Goal: Task Accomplishment & Management: Manage account settings

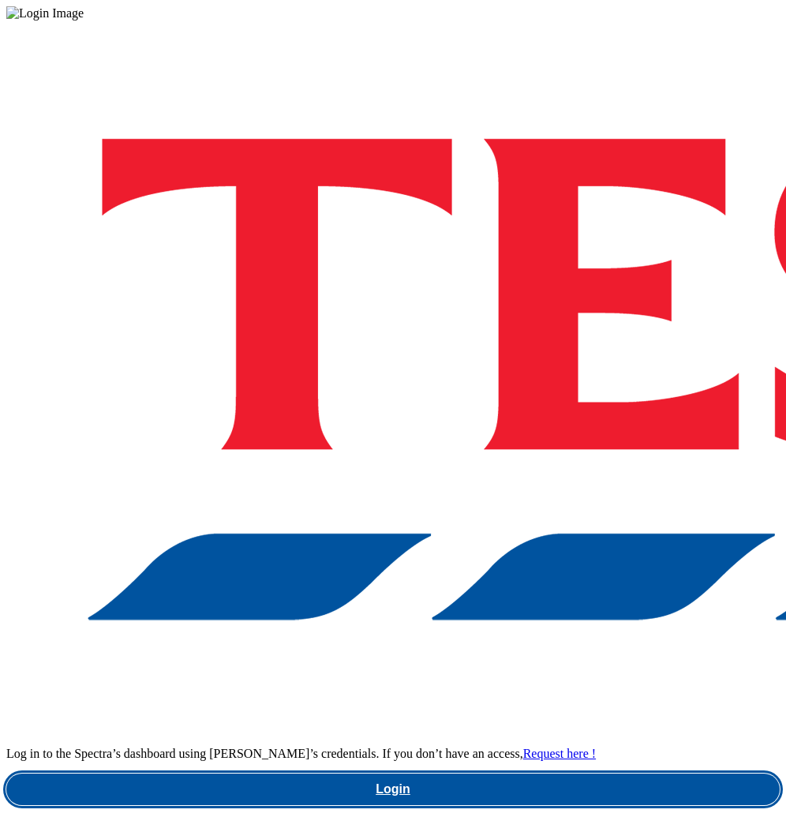
click at [412, 774] on link "Login" at bounding box center [393, 790] width 774 height 32
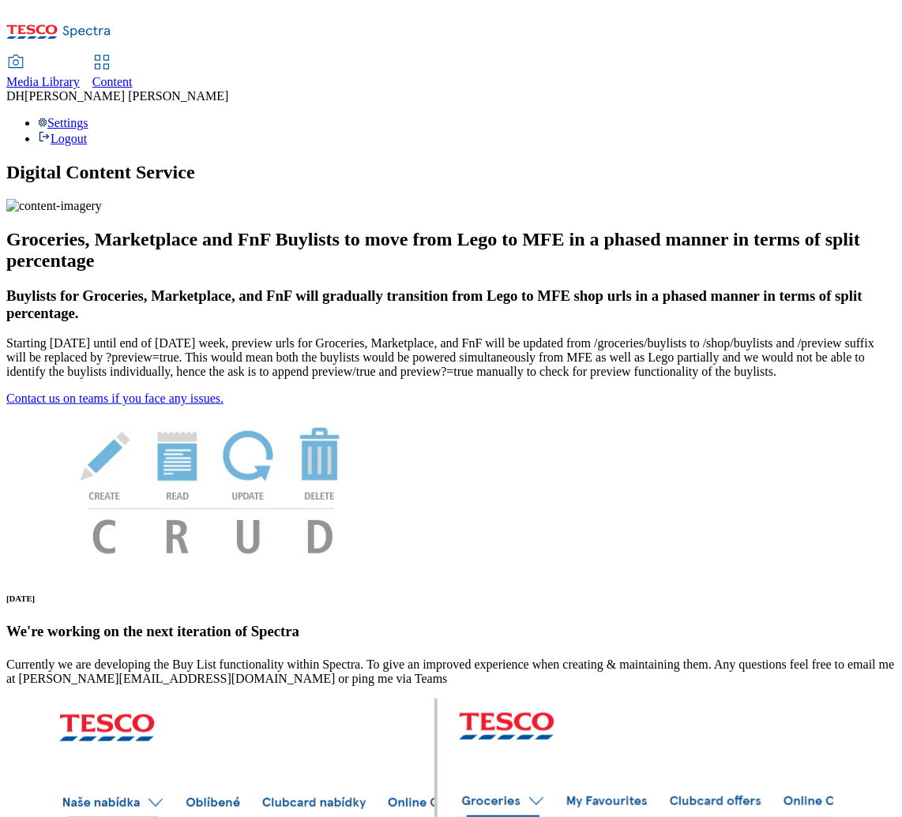
click at [80, 75] on span "Media Library" at bounding box center [42, 81] width 73 height 13
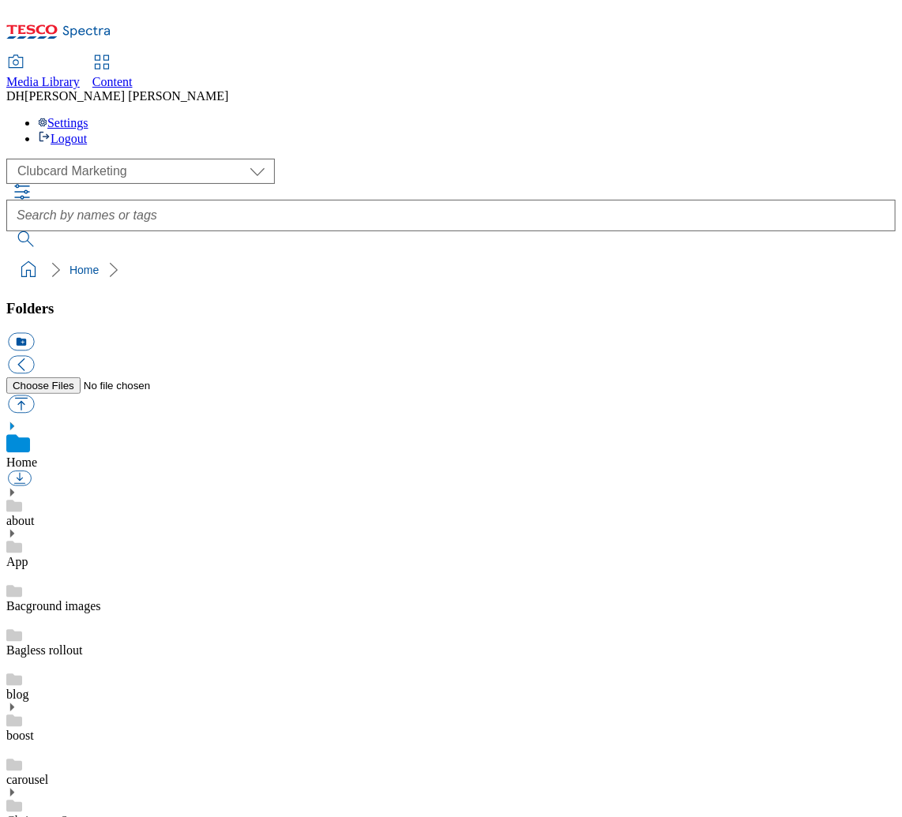
scroll to position [2, 0]
click at [100, 159] on select "Clubcard Marketing Demo Dotcom [GEOGRAPHIC_DATA] Emails GHS Marketing UK GHS Pr…" at bounding box center [140, 171] width 268 height 25
select select "flare-ghs-mktg"
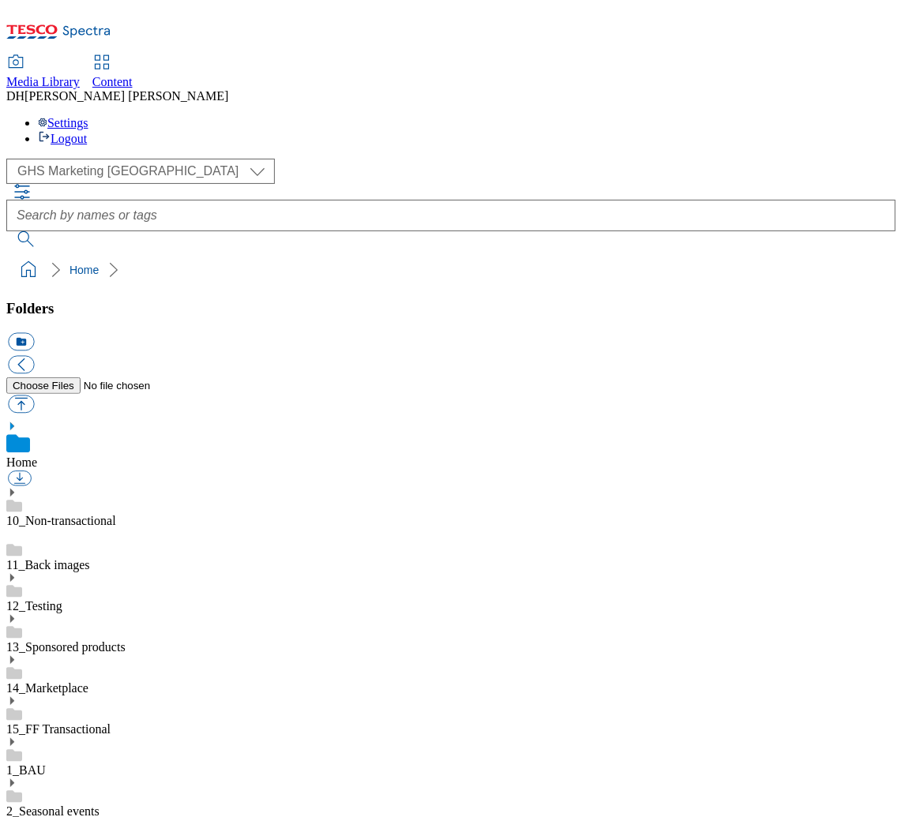
click at [17, 737] on icon at bounding box center [11, 742] width 11 height 11
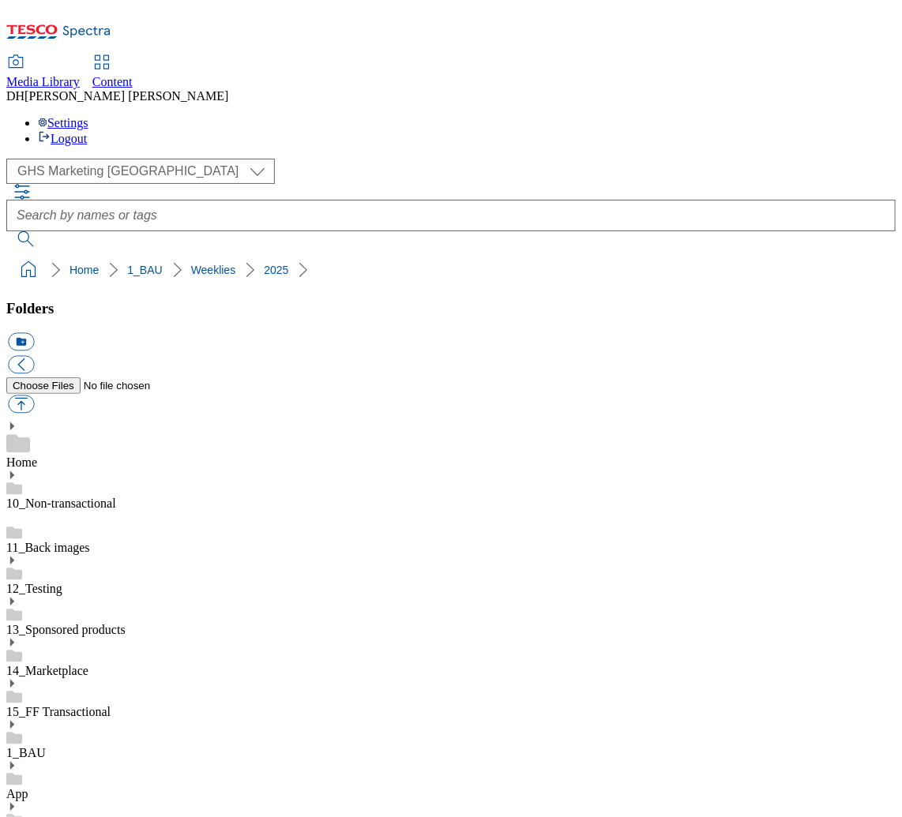
scroll to position [448, 0]
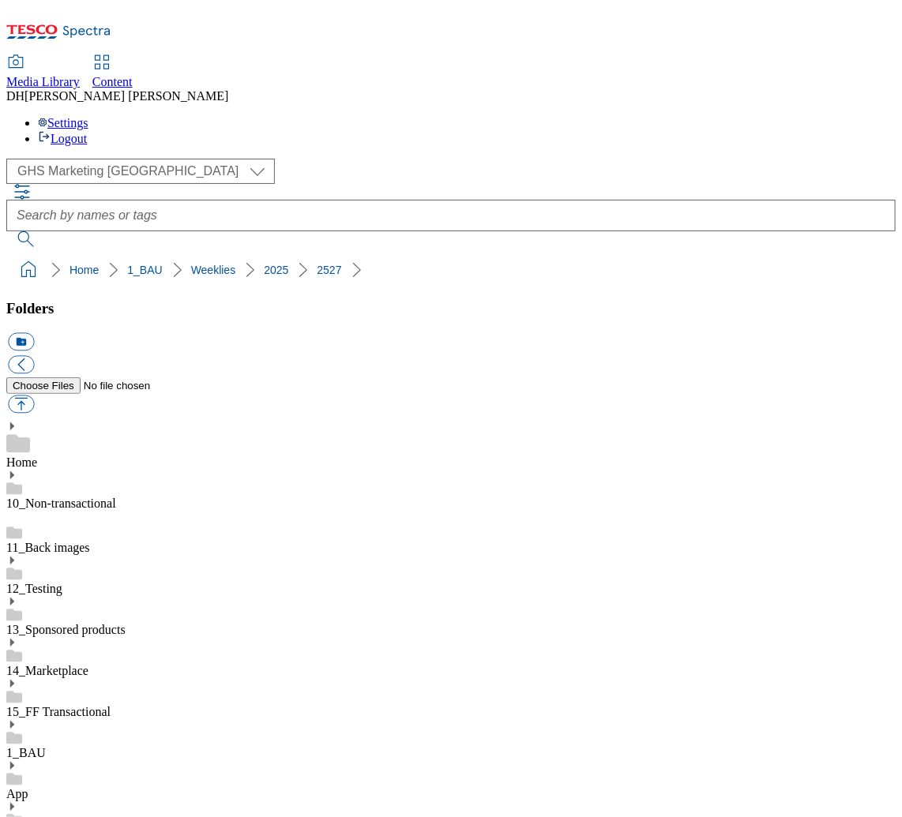
scroll to position [1213, 0]
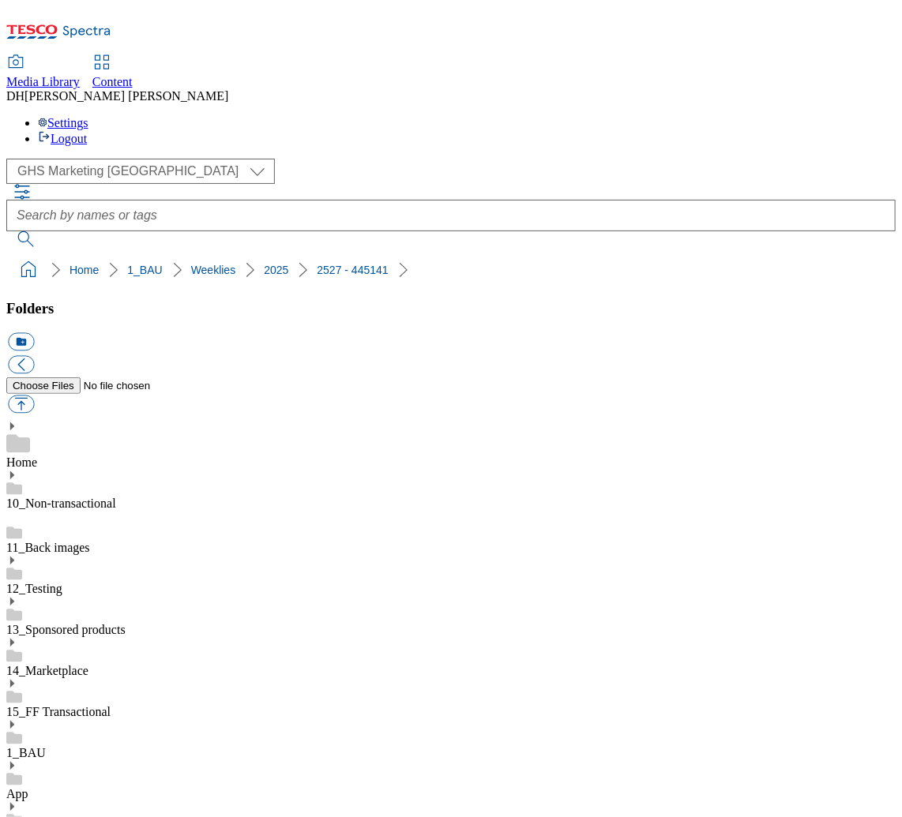
click at [133, 75] on span "Content" at bounding box center [112, 81] width 40 height 13
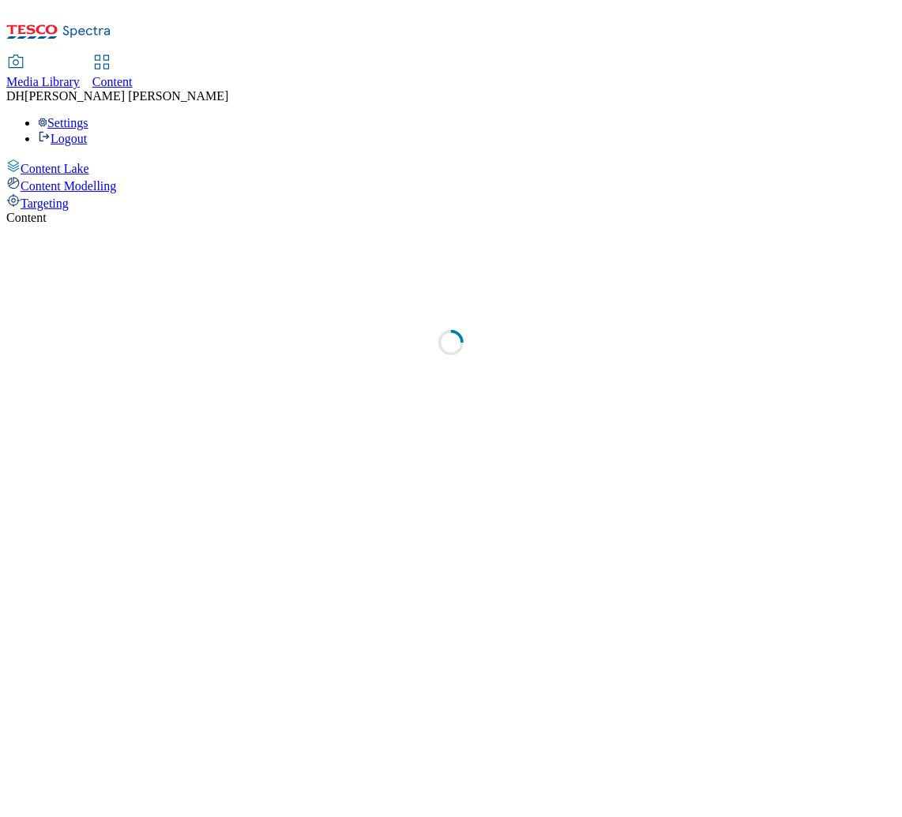
click at [69, 197] on span "Targeting" at bounding box center [45, 203] width 48 height 13
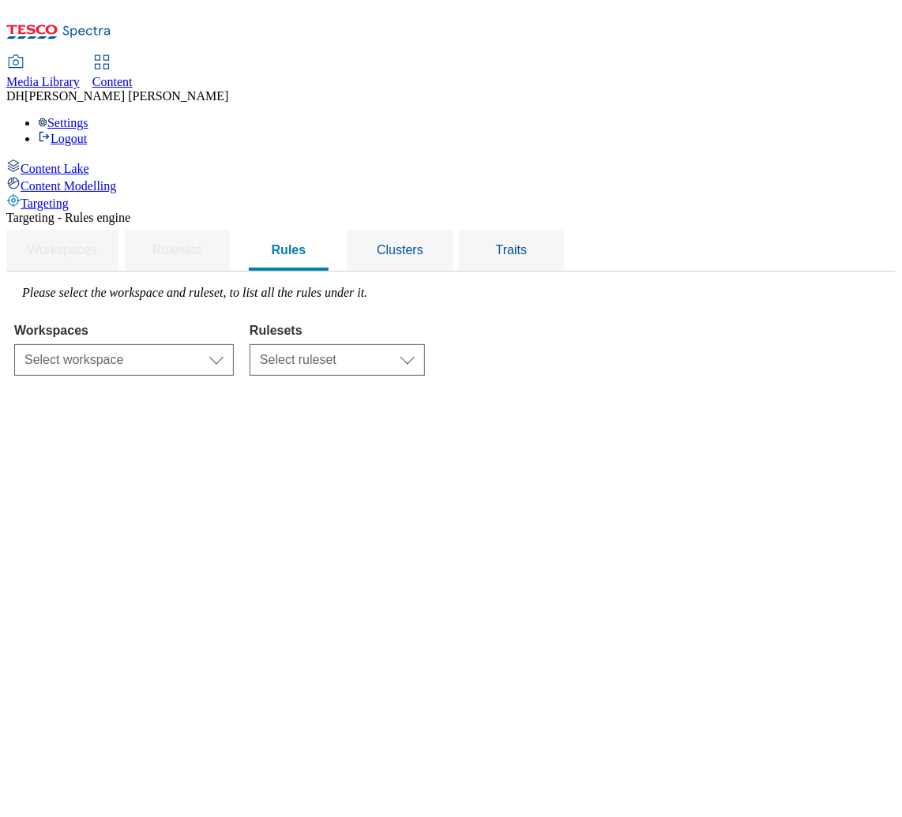
click at [89, 162] on span "Content Lake" at bounding box center [55, 168] width 69 height 13
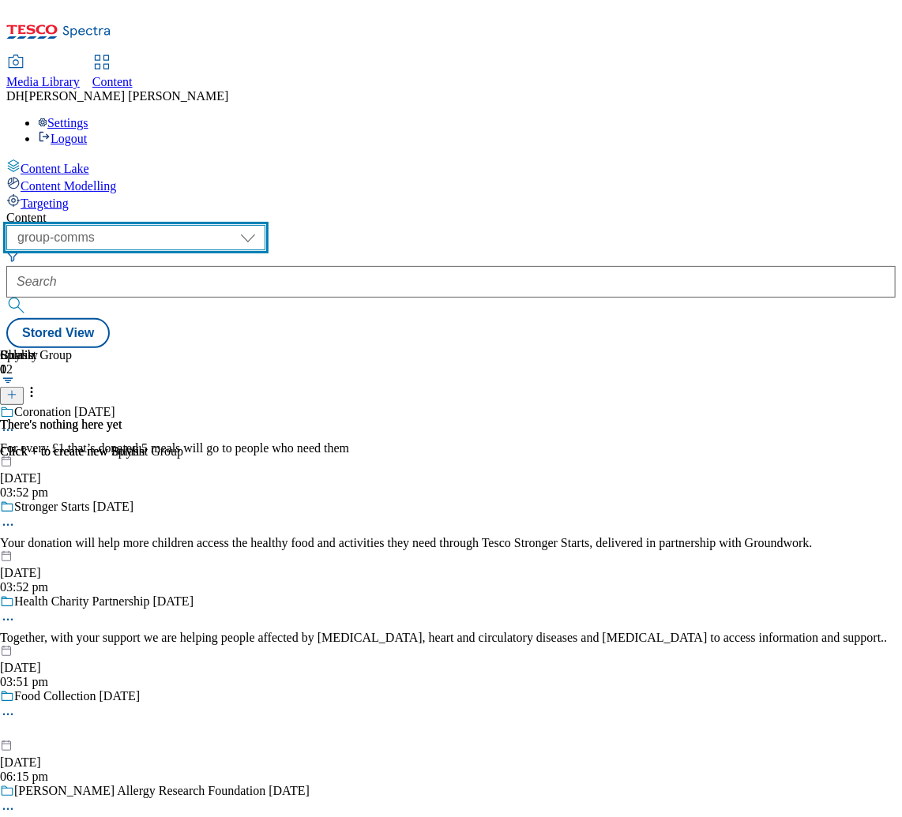
click at [265, 225] on select "dotcom-cz dotcom-hu dotcom-sk fnf-uk ghs-roi ghs-uk group-comms ighs-cz ighs-hu…" at bounding box center [135, 237] width 259 height 25
select select "ghs-[GEOGRAPHIC_DATA]"
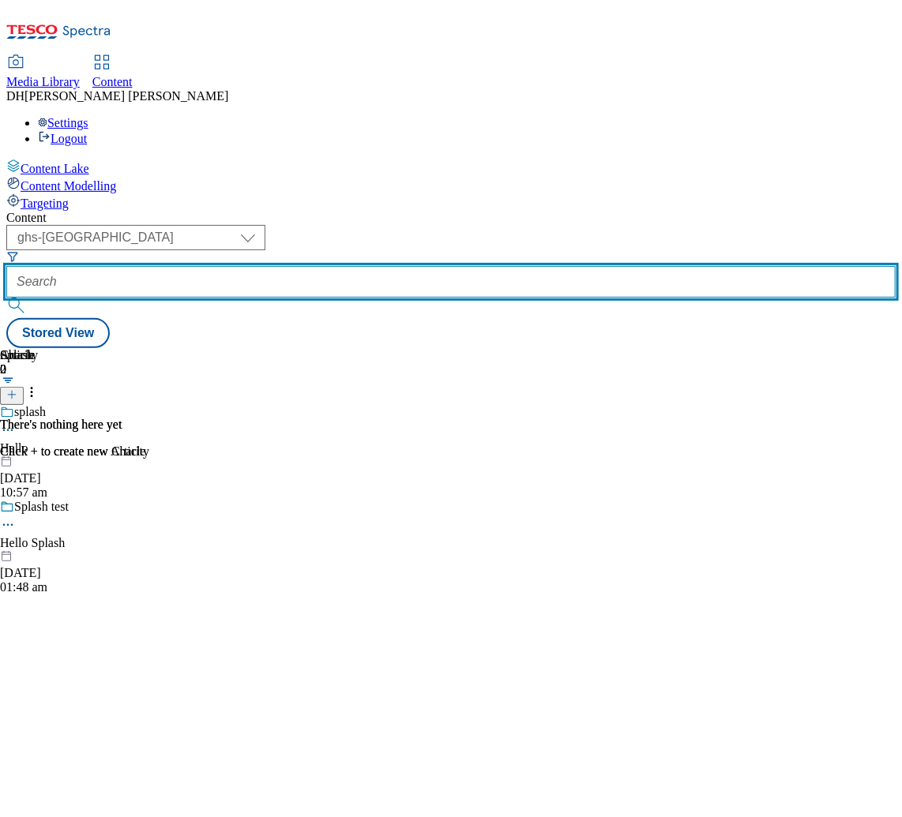
click at [436, 266] on input "text" at bounding box center [450, 282] width 889 height 32
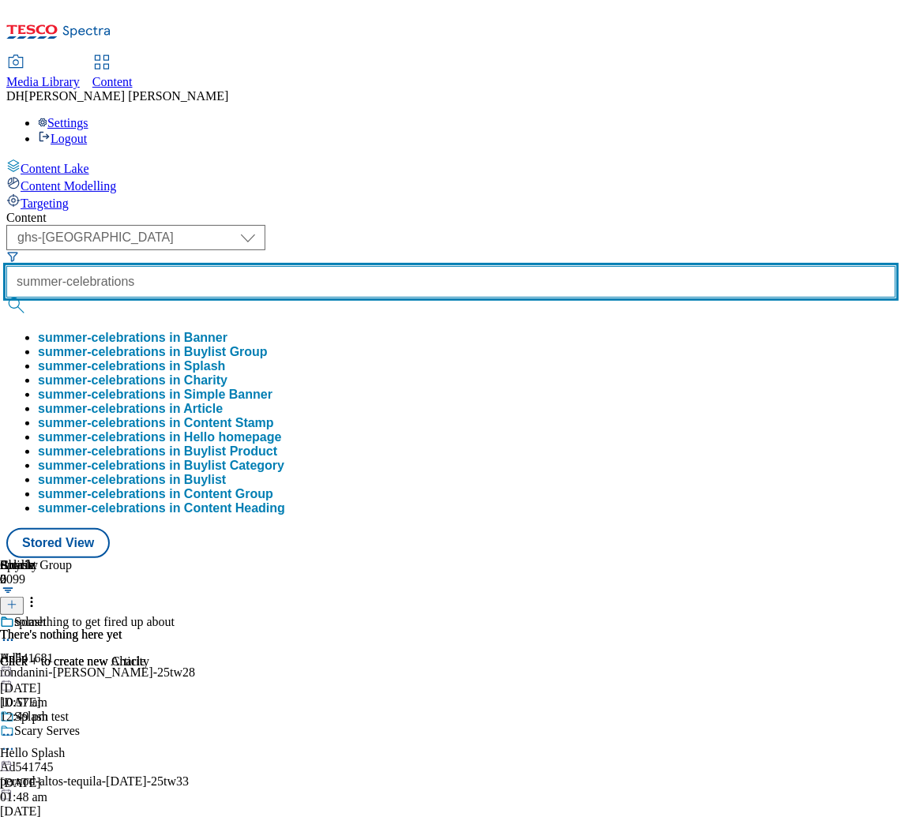
type input "summer-celebrations"
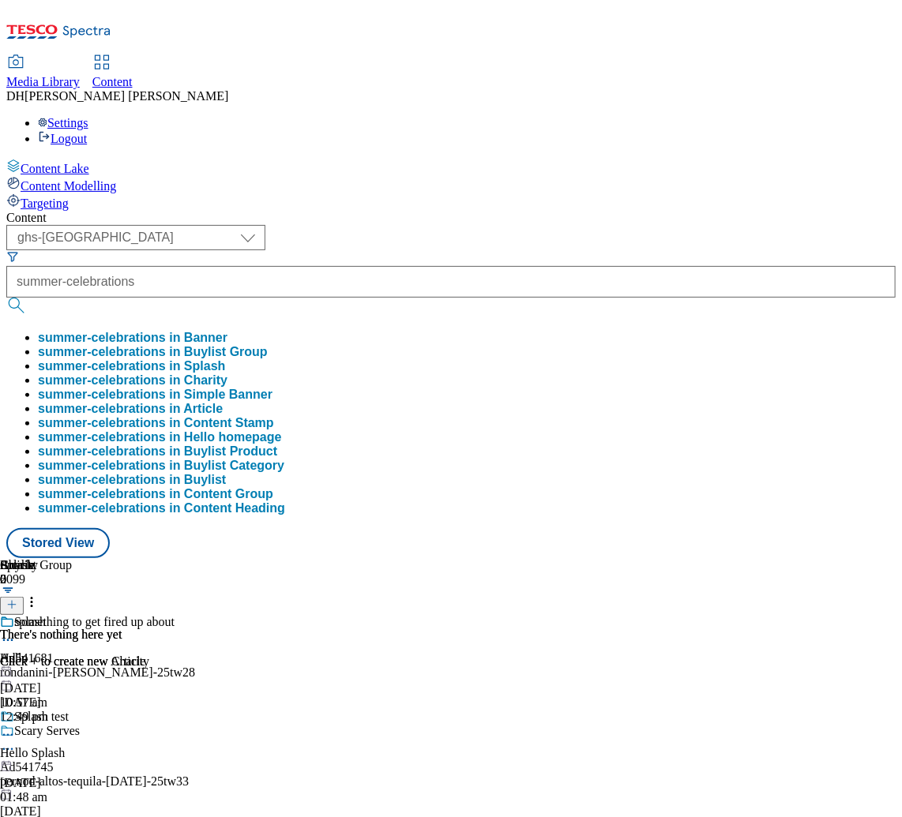
click at [268, 345] on button "summer-celebrations in Buylist Group" at bounding box center [153, 352] width 230 height 14
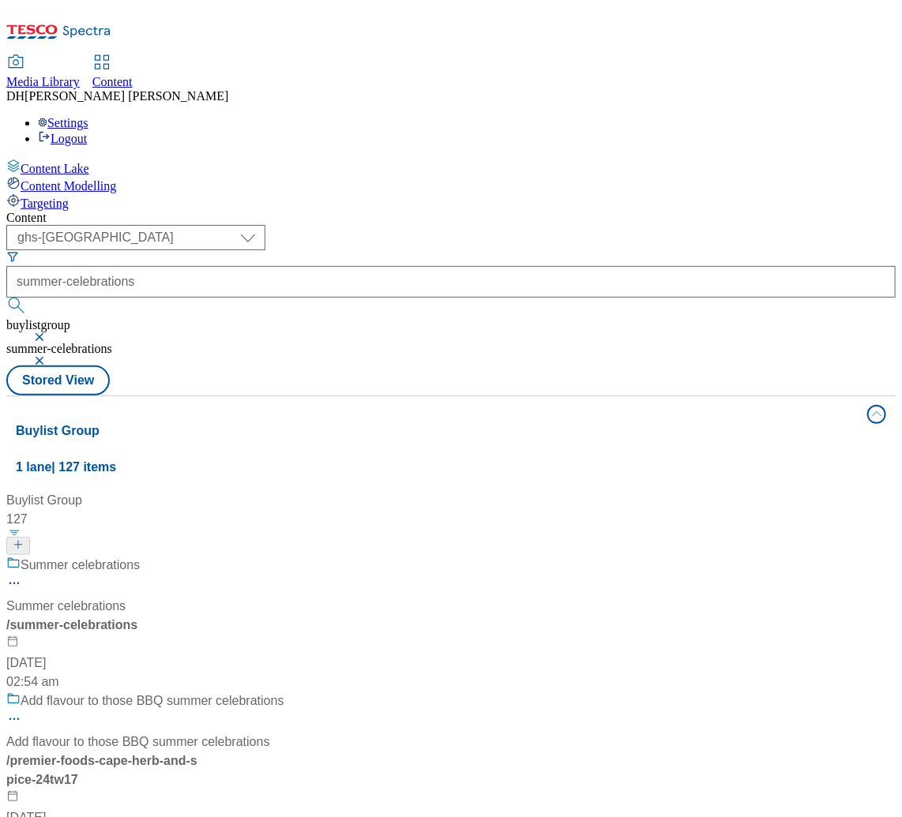
click at [284, 616] on div "/ summer-celebrations" at bounding box center [145, 625] width 278 height 19
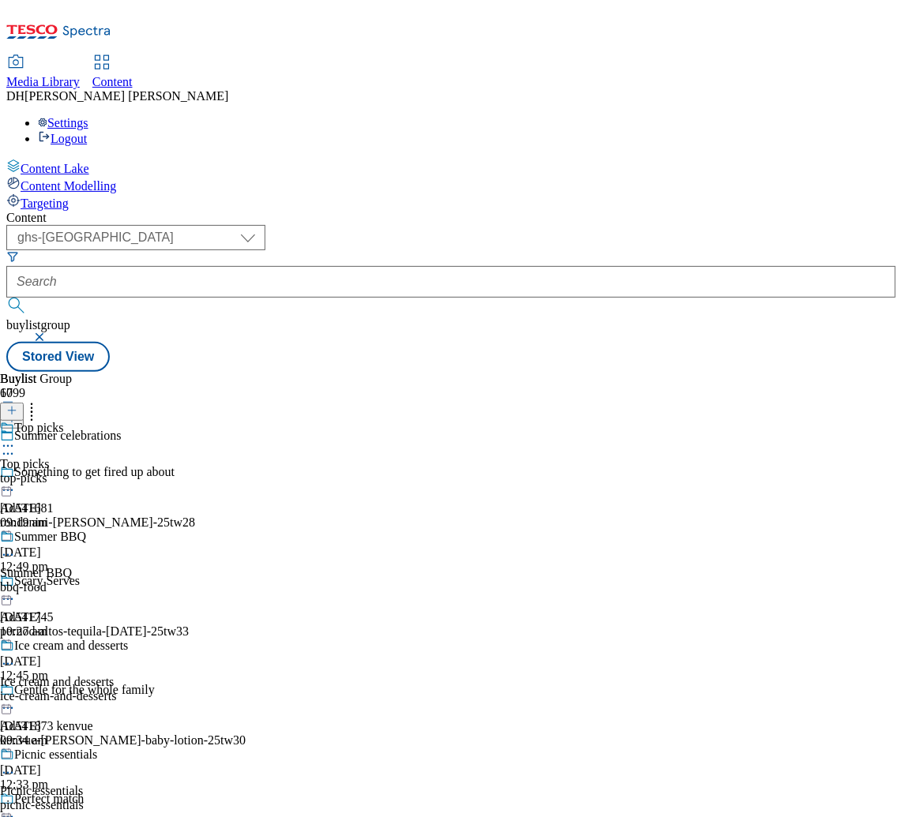
click at [151, 421] on div "Top picks Top picks top-picks [DATE] 09:19 am" at bounding box center [75, 475] width 151 height 109
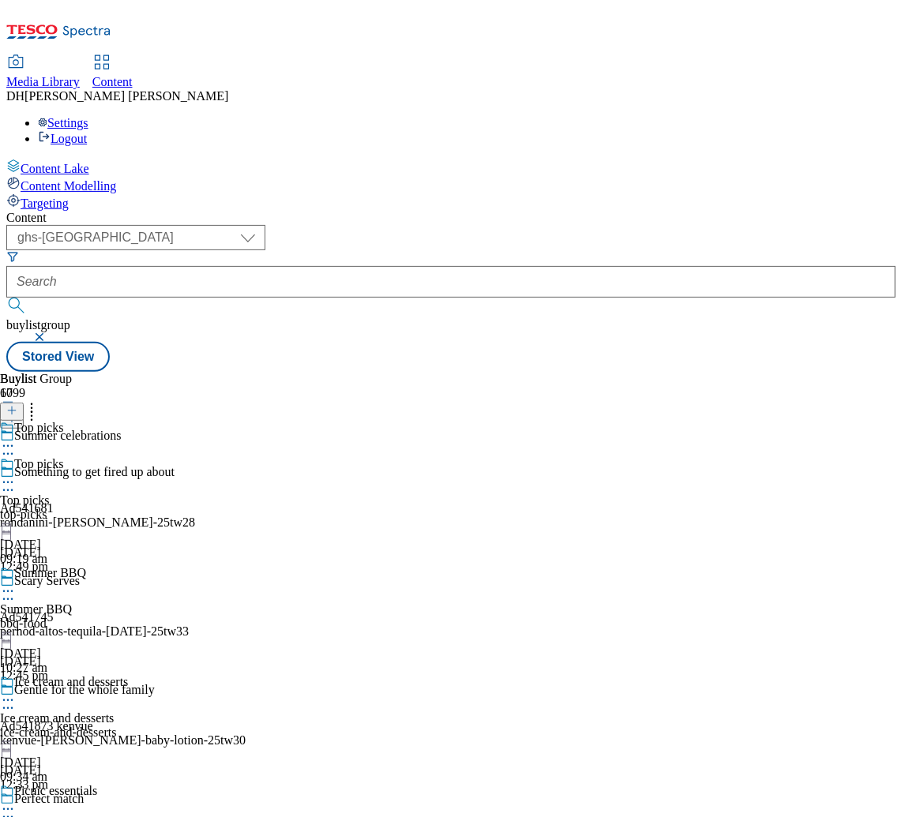
scroll to position [0, 208]
click at [16, 474] on icon at bounding box center [8, 482] width 16 height 16
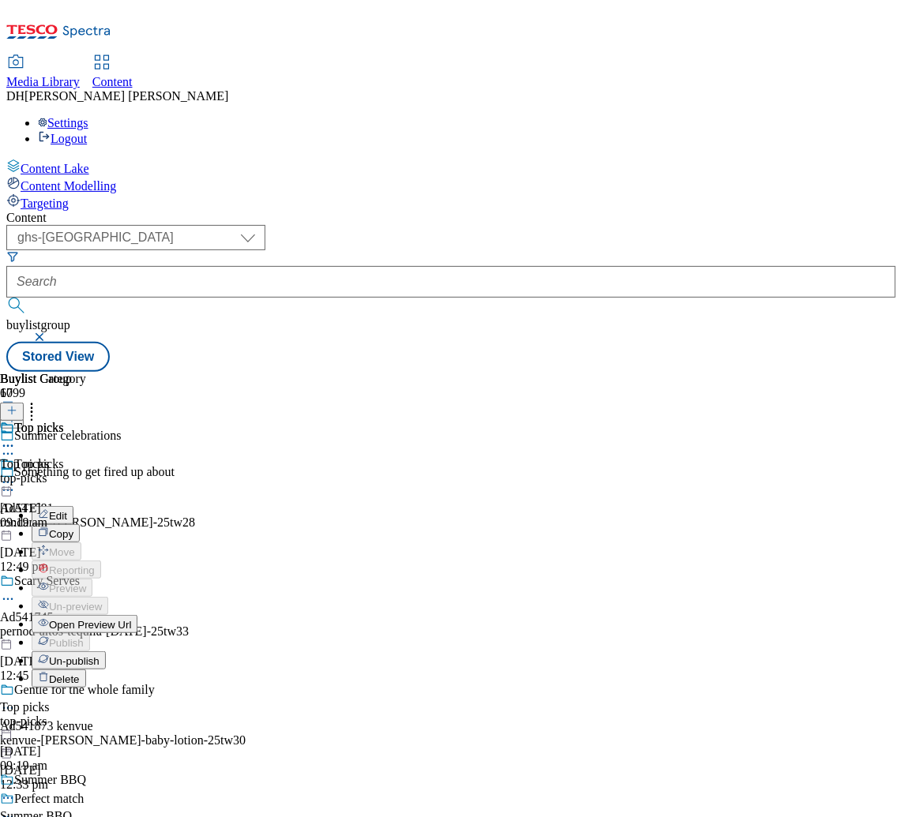
click at [99, 655] on span "Un-publish" at bounding box center [74, 661] width 51 height 12
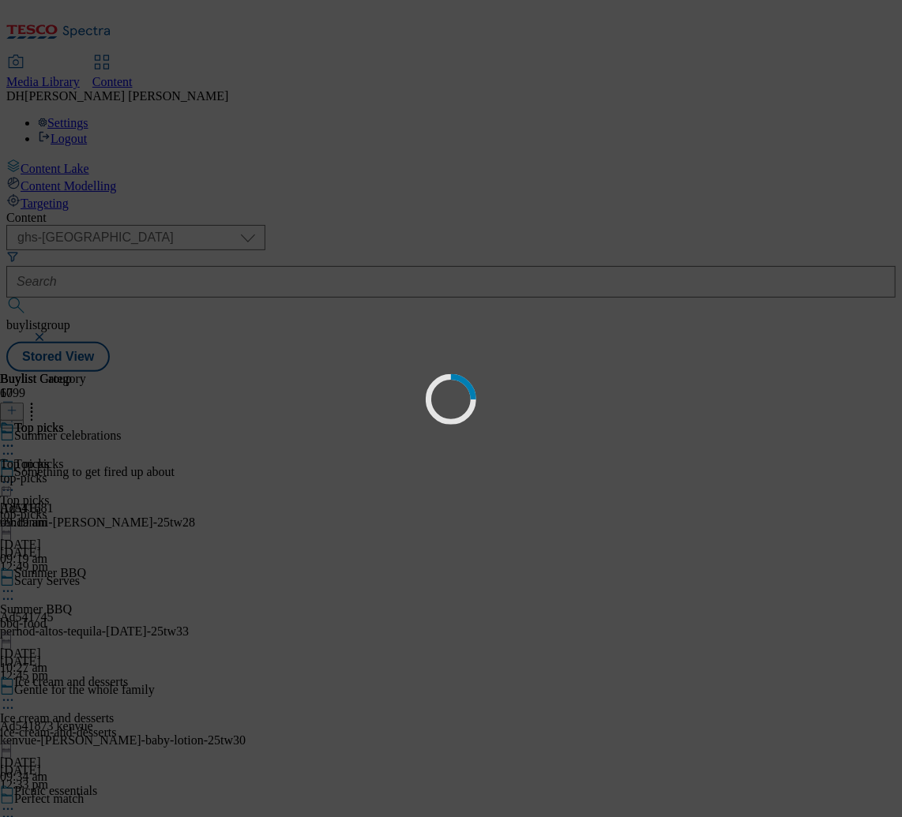
scroll to position [0, 0]
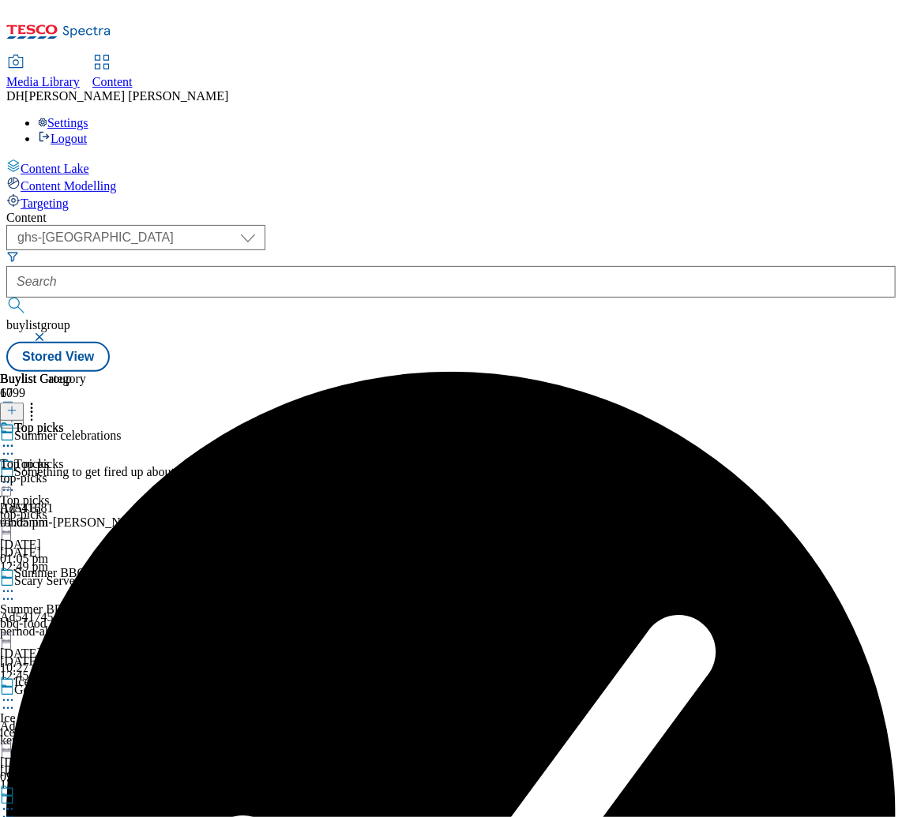
click at [16, 474] on icon at bounding box center [8, 482] width 16 height 16
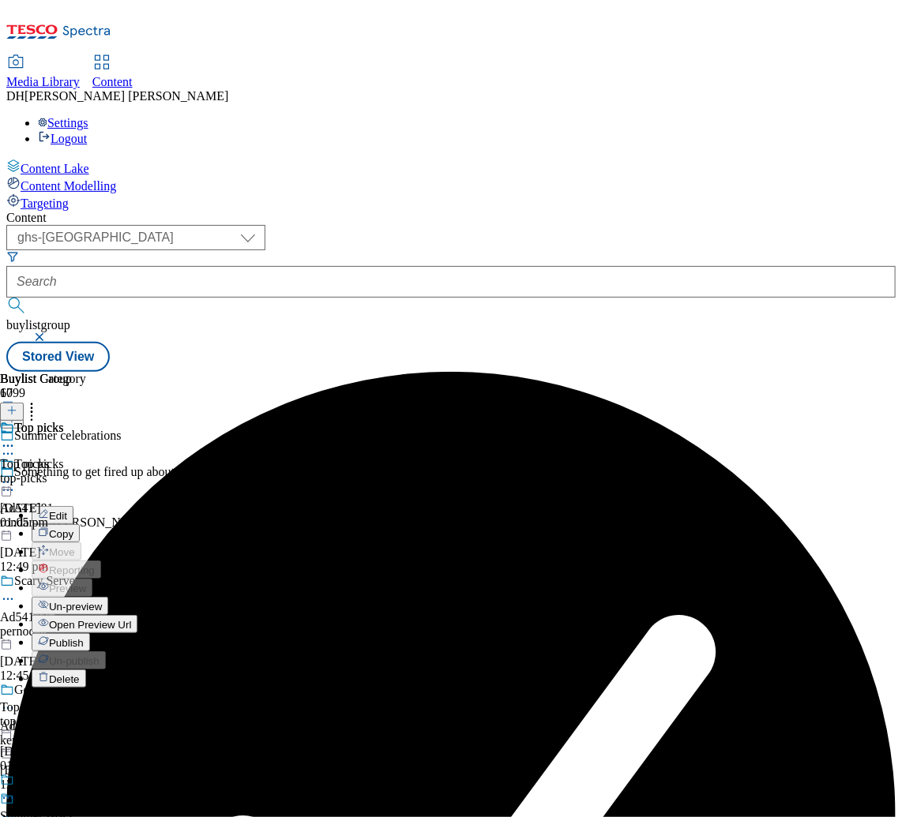
click at [102, 601] on span "Un-preview" at bounding box center [75, 607] width 53 height 12
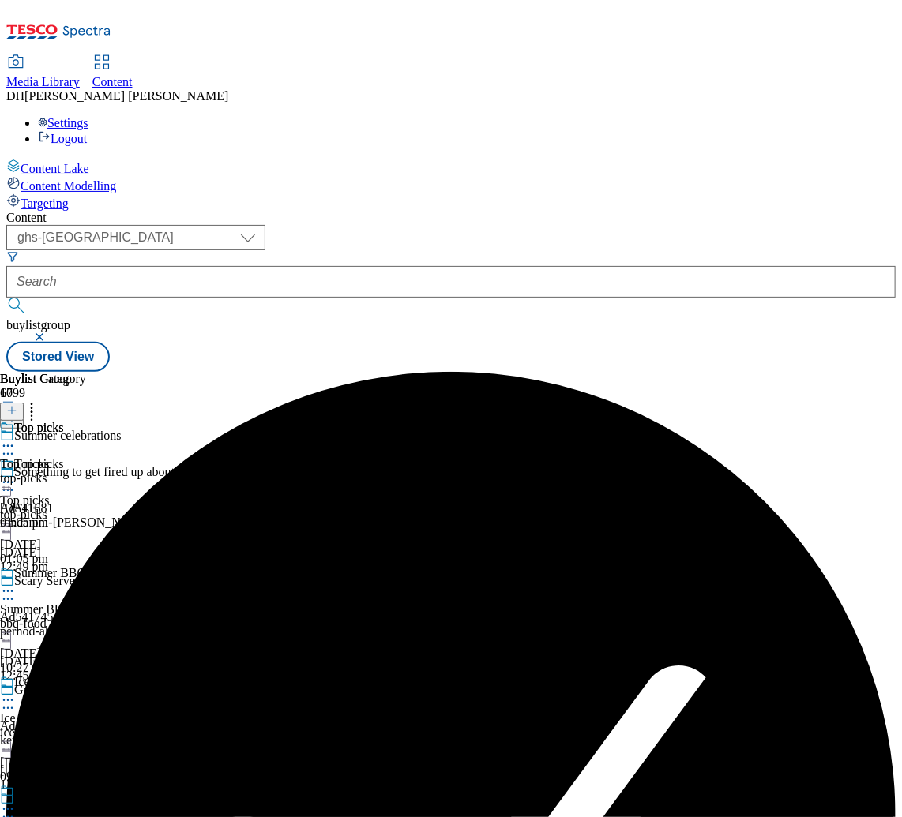
scroll to position [0, 208]
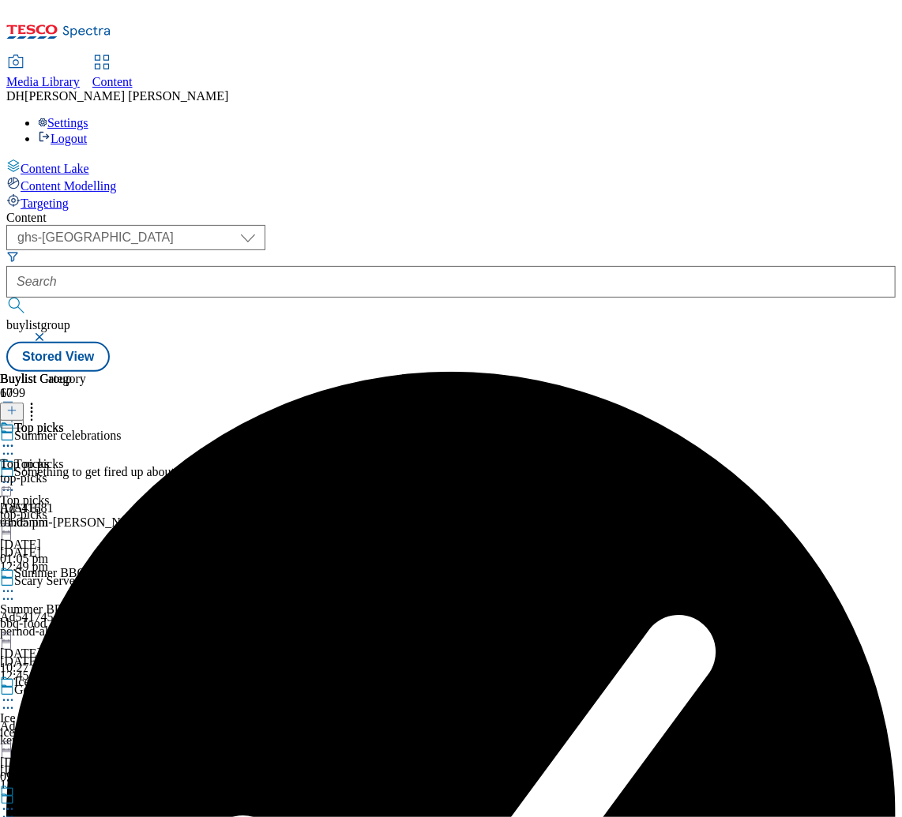
click at [86, 471] on div "top-picks" at bounding box center [43, 478] width 86 height 14
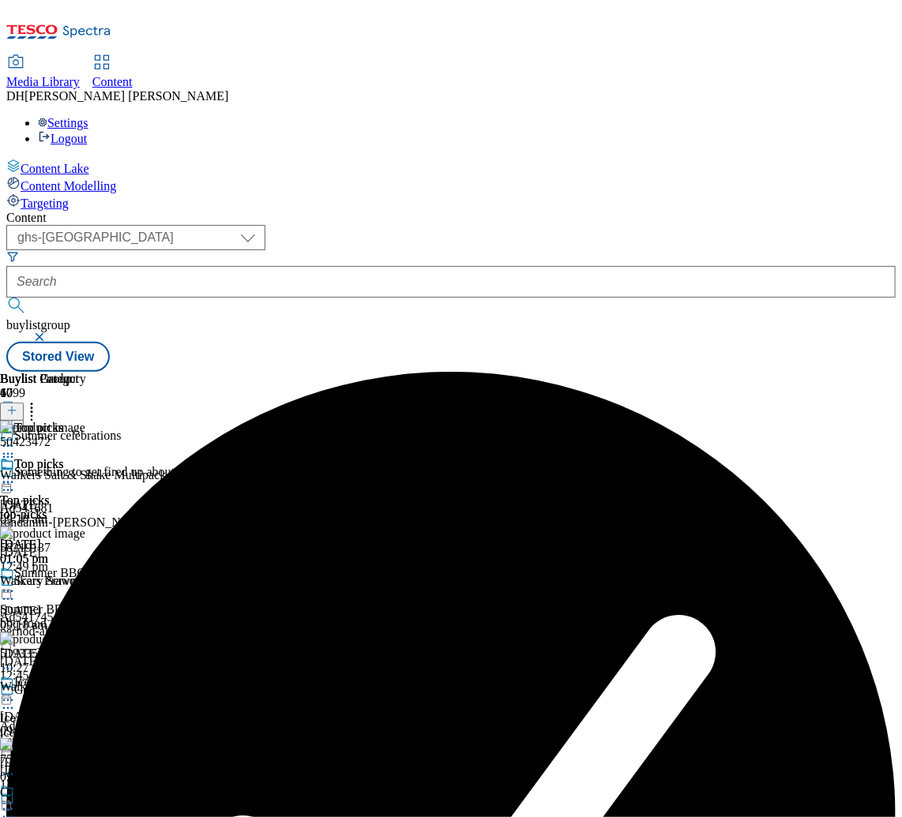
click at [16, 474] on icon at bounding box center [8, 482] width 16 height 16
click at [86, 457] on div "Top picks" at bounding box center [43, 475] width 86 height 36
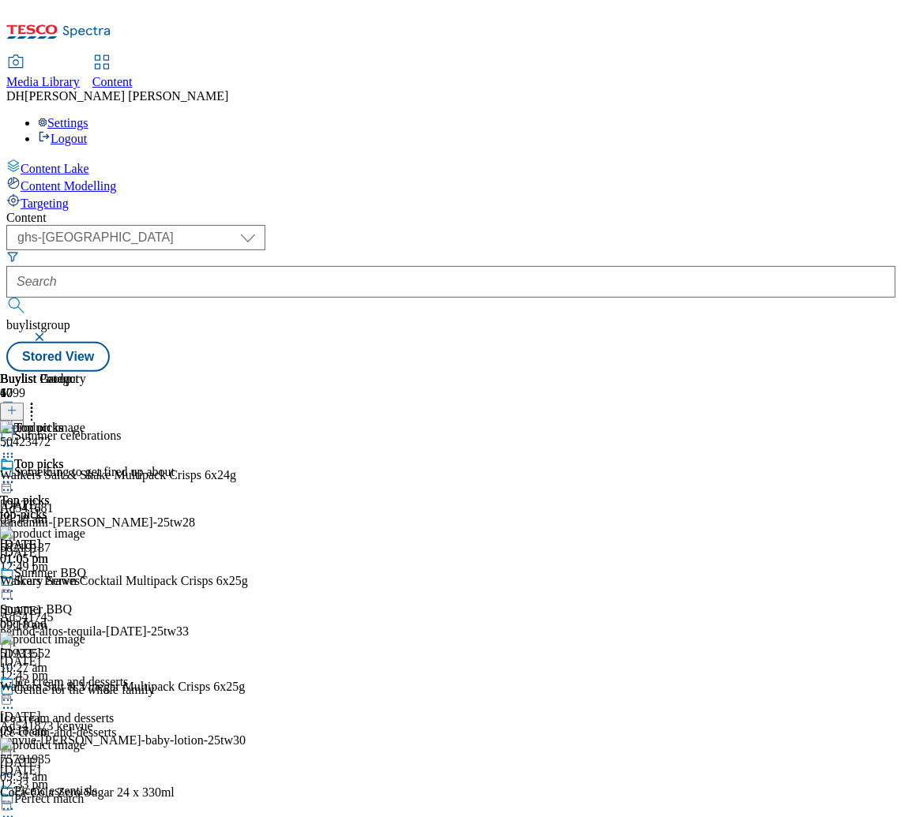
scroll to position [93, 0]
click at [39, 400] on icon at bounding box center [32, 408] width 16 height 16
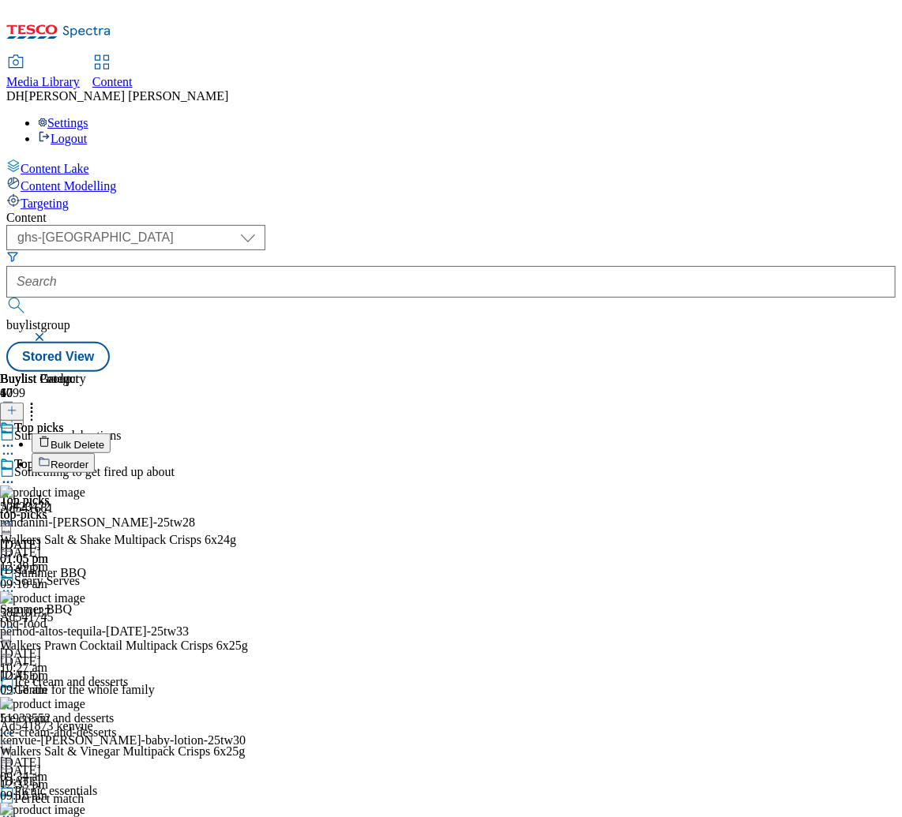
click at [88, 459] on span "Reorder" at bounding box center [70, 465] width 38 height 12
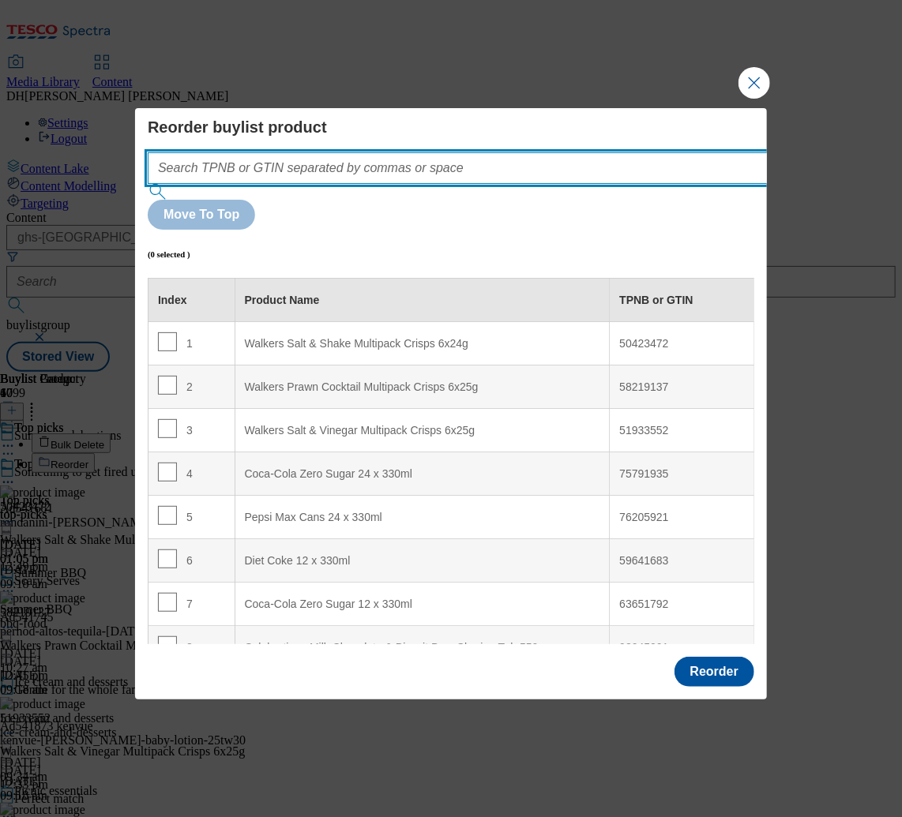
click at [383, 184] on input "Modal" at bounding box center [481, 168] width 667 height 32
paste input "50423472 58219137 51933552 50423472 96179483 58219137 51933552 96175850 5512185…"
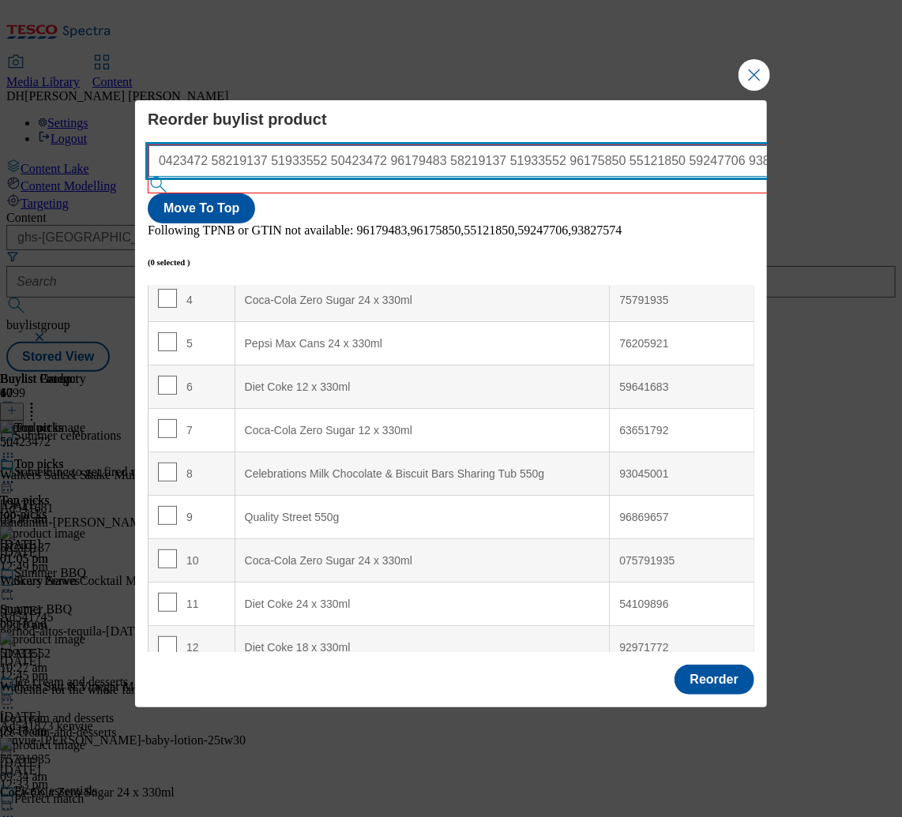
scroll to position [0, 0]
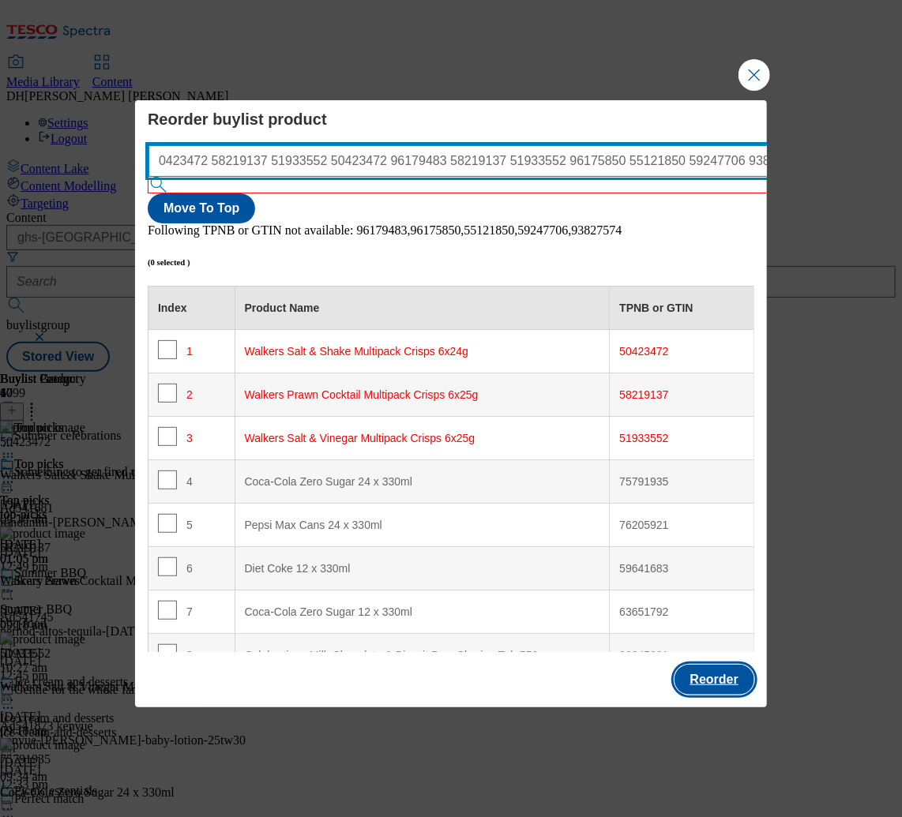
type input "50423472 58219137 51933552 50423472 96179483 58219137 51933552 96175850 5512185…"
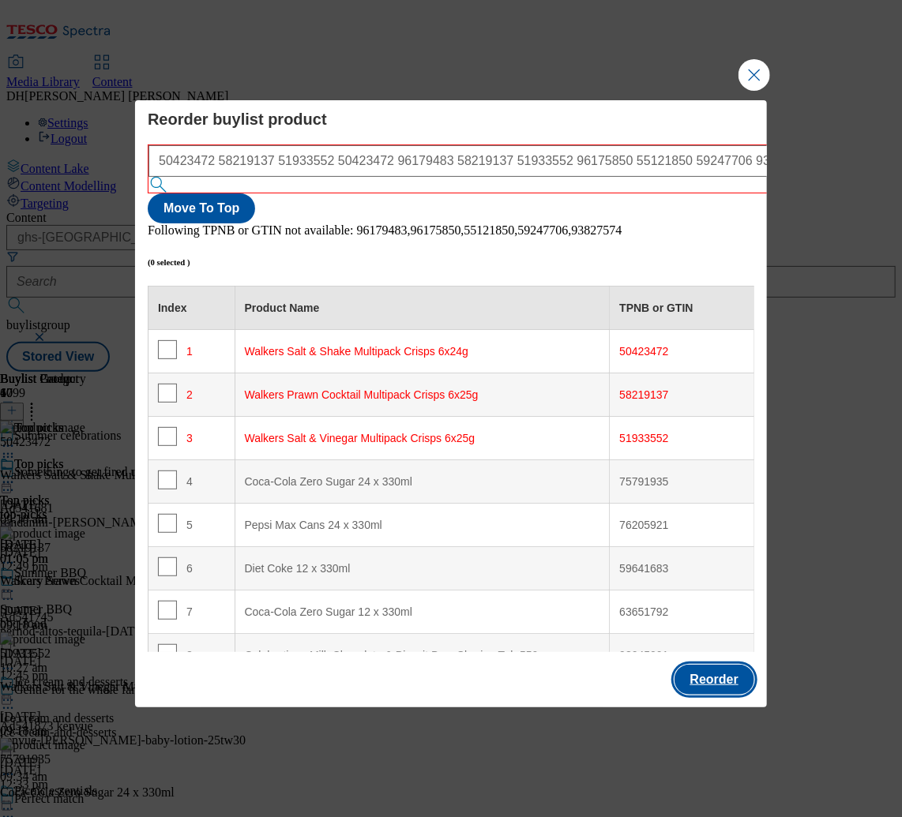
click at [719, 665] on button "Reorder" at bounding box center [714, 680] width 80 height 30
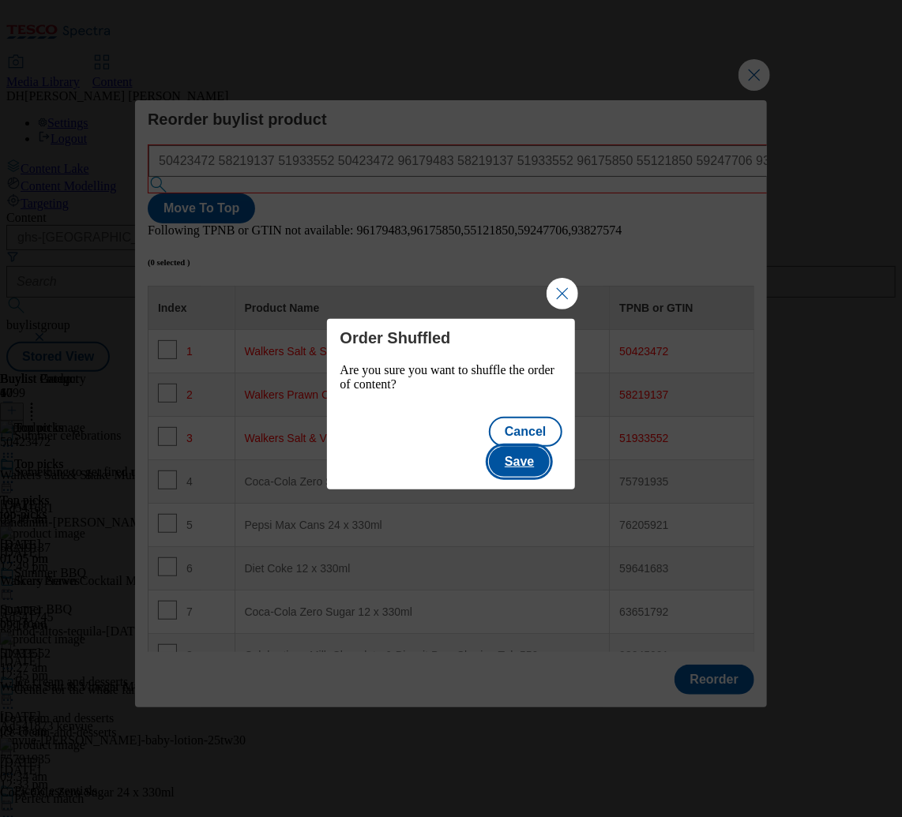
click at [530, 447] on button "Save" at bounding box center [519, 462] width 61 height 30
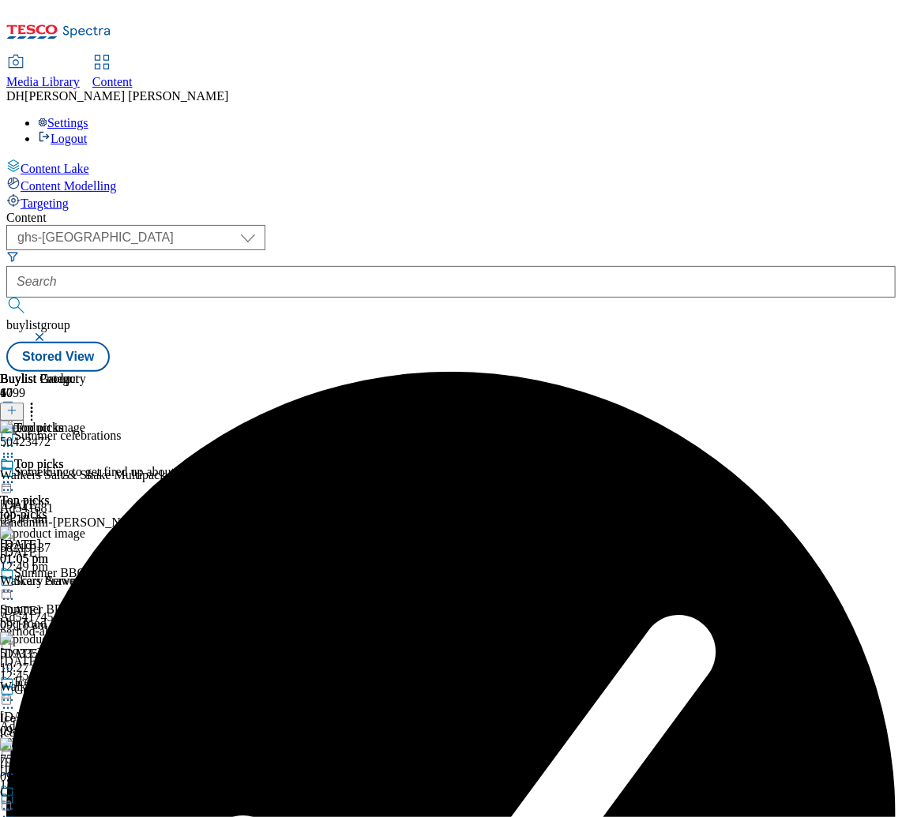
scroll to position [0, 253]
click at [16, 474] on icon at bounding box center [8, 482] width 16 height 16
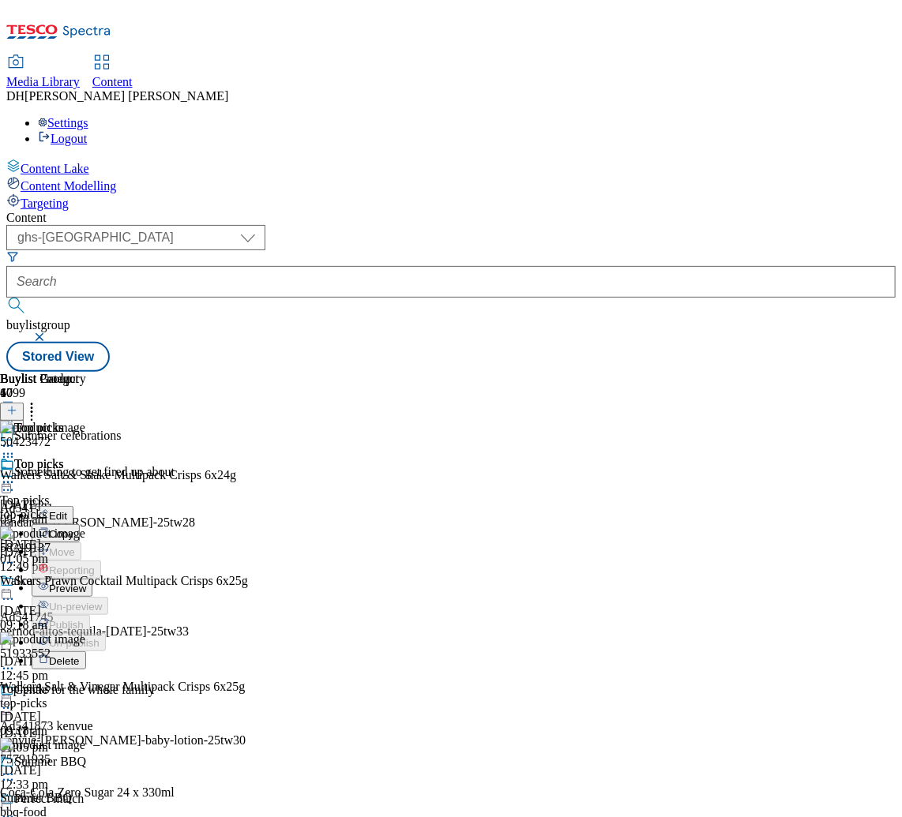
click at [86, 583] on span "Preview" at bounding box center [67, 589] width 37 height 12
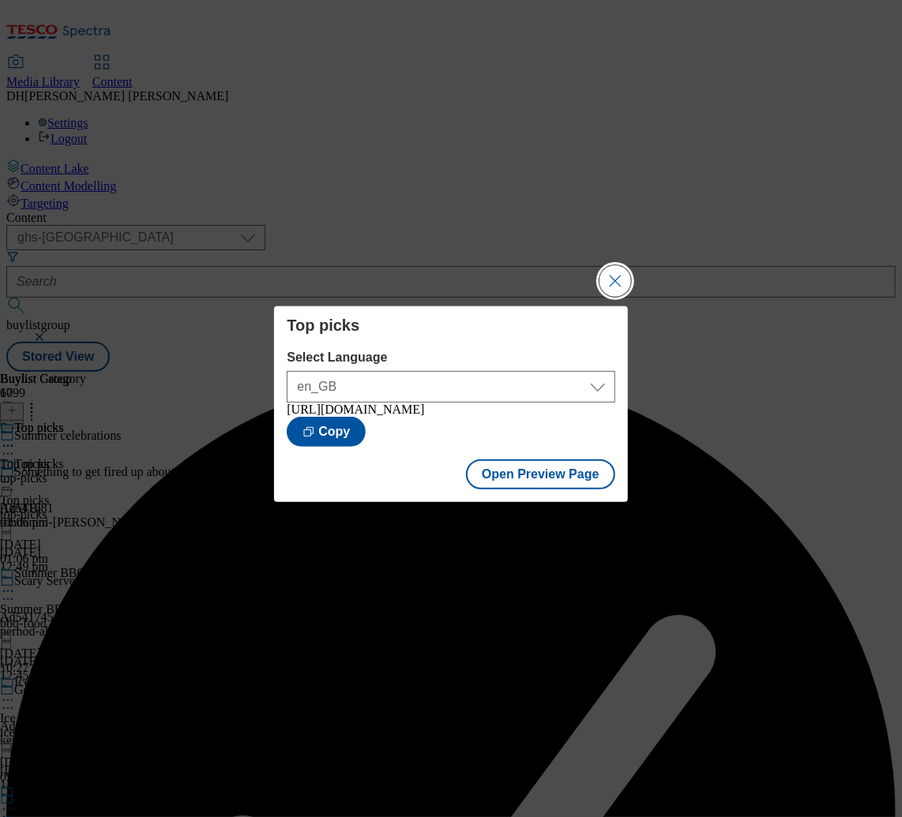
click at [613, 269] on button "Close Modal" at bounding box center [615, 281] width 32 height 32
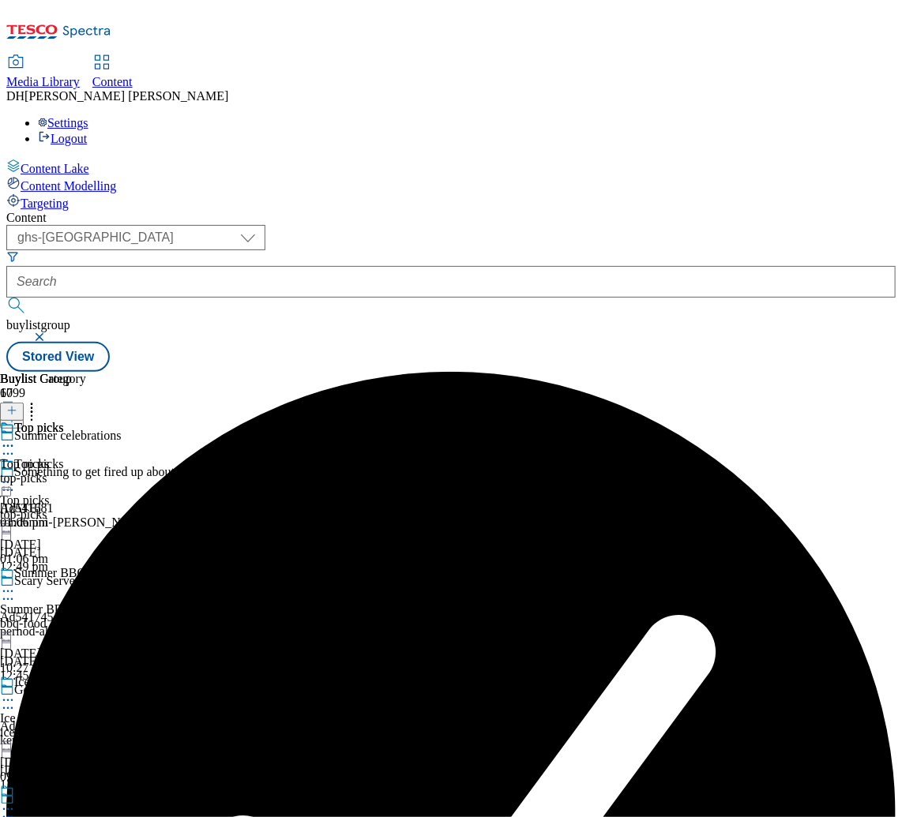
click at [16, 474] on icon at bounding box center [8, 482] width 16 height 16
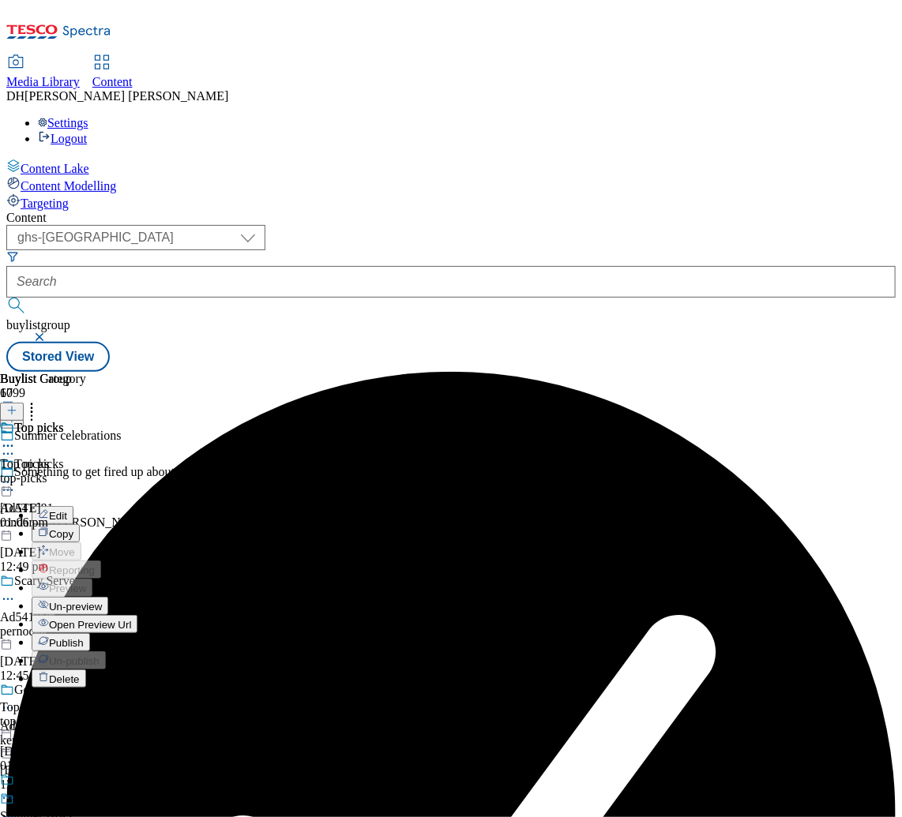
click at [84, 637] on span "Publish" at bounding box center [66, 643] width 35 height 12
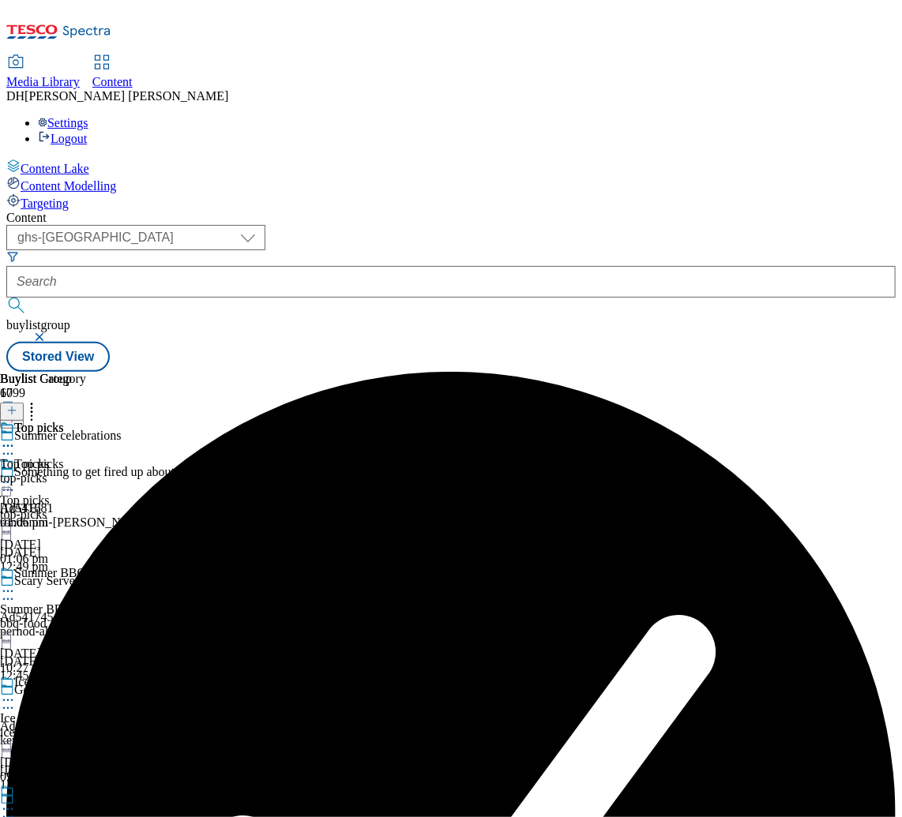
scroll to position [0, 208]
click at [86, 471] on div "top-picks" at bounding box center [43, 478] width 86 height 14
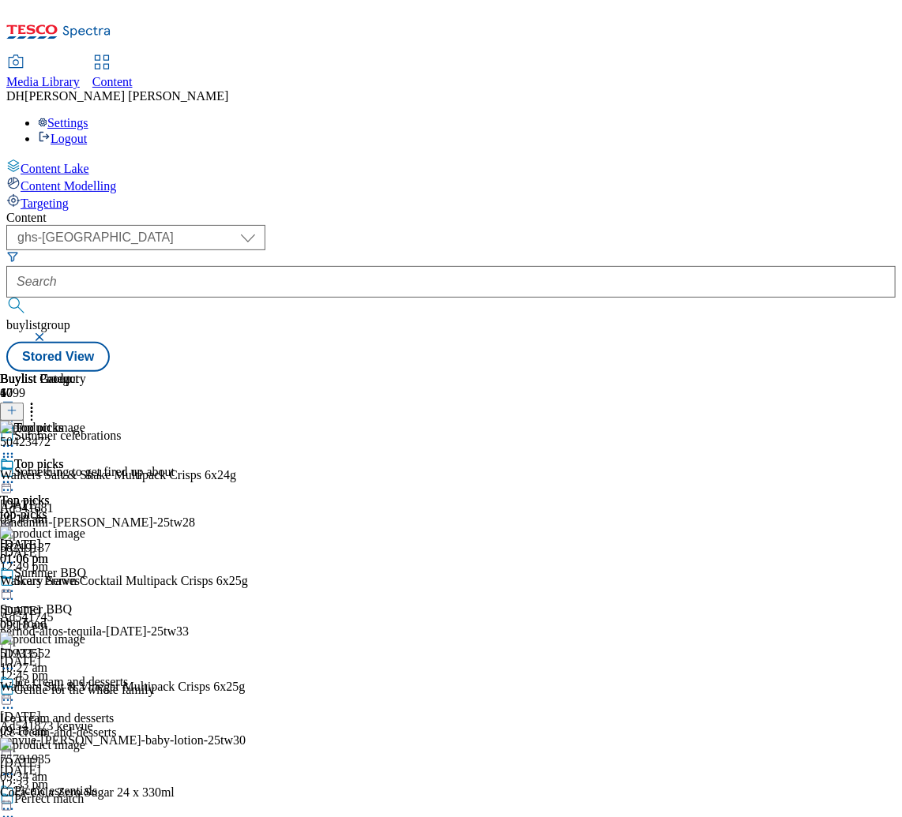
scroll to position [0, 256]
click at [9, 482] on circle at bounding box center [8, 483] width 2 height 2
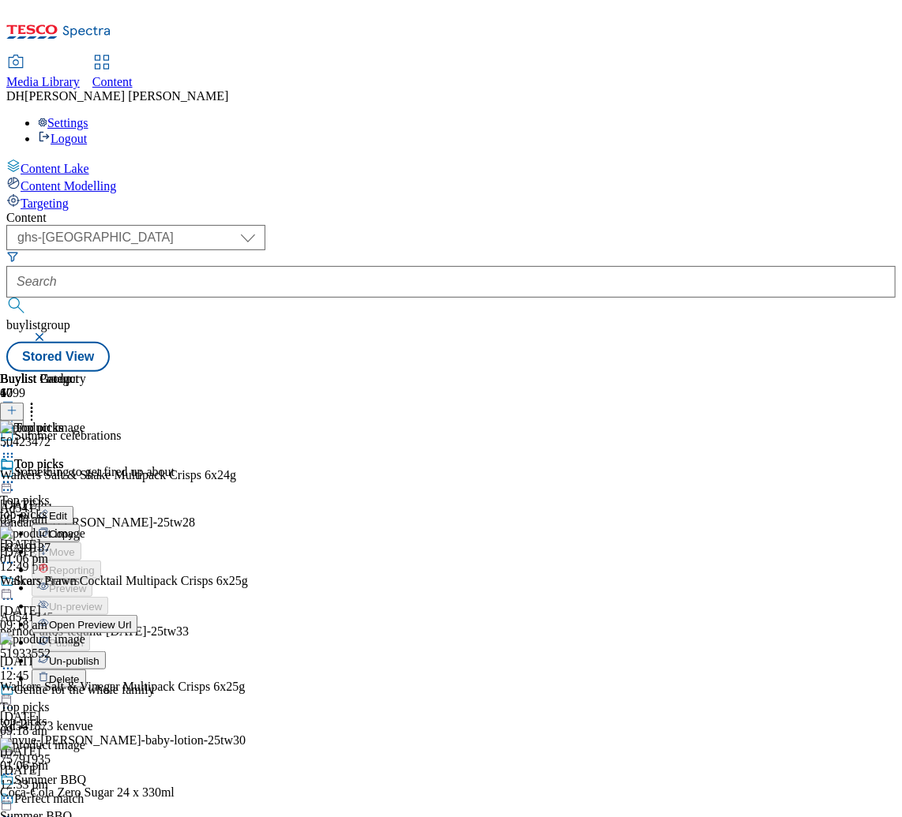
click at [99, 655] on span "Un-publish" at bounding box center [74, 661] width 51 height 12
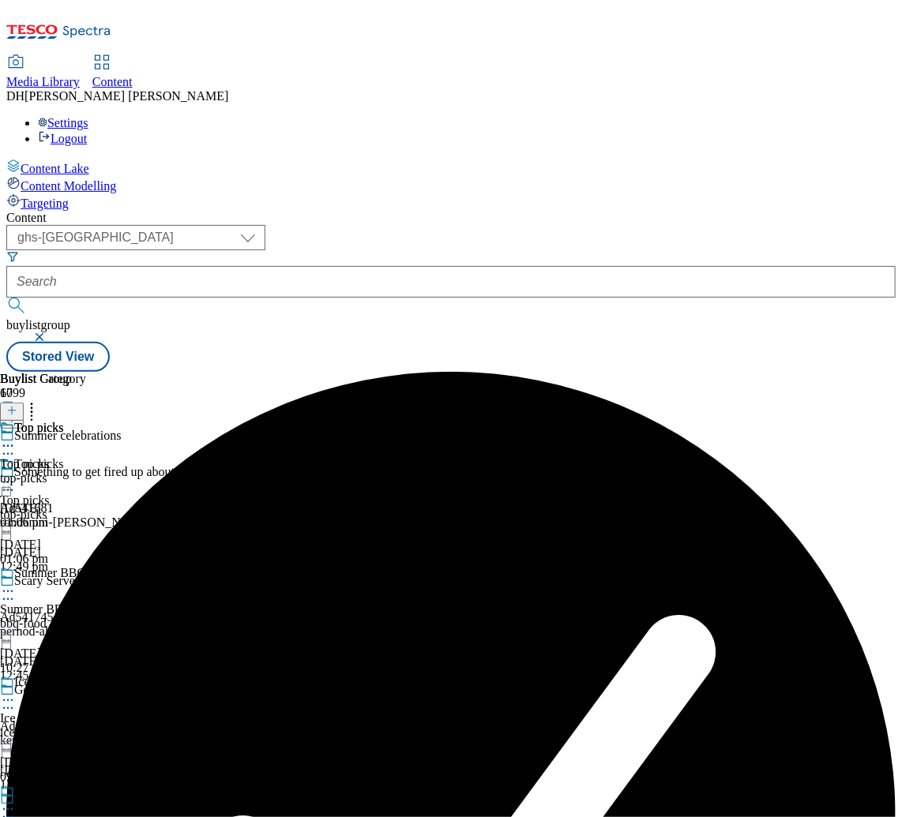
scroll to position [0, 208]
click at [86, 421] on div "Top picks Top picks top-picks [DATE] 01:06 pm" at bounding box center [43, 475] width 86 height 109
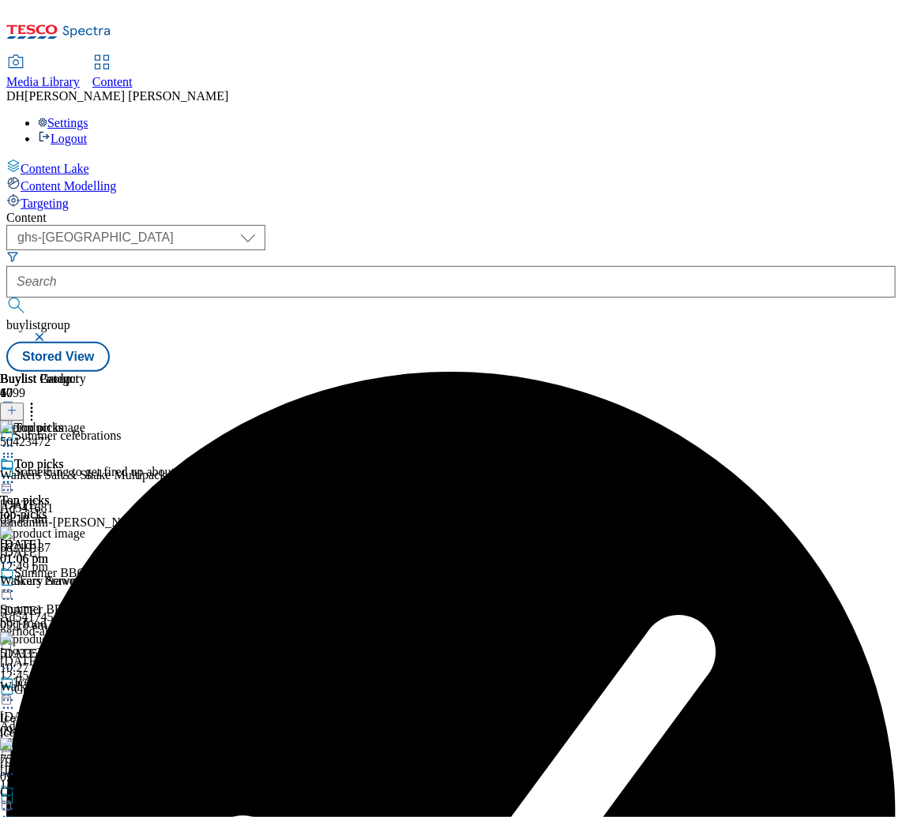
scroll to position [0, 321]
click at [16, 474] on icon at bounding box center [8, 482] width 16 height 16
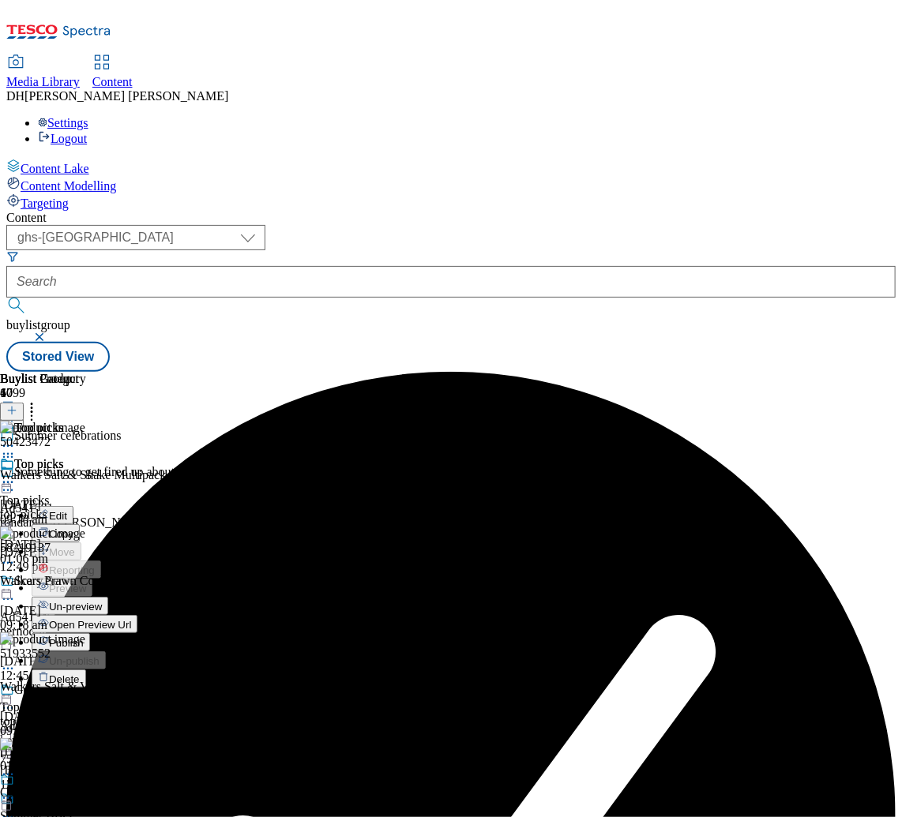
click at [102, 601] on span "Un-preview" at bounding box center [75, 607] width 53 height 12
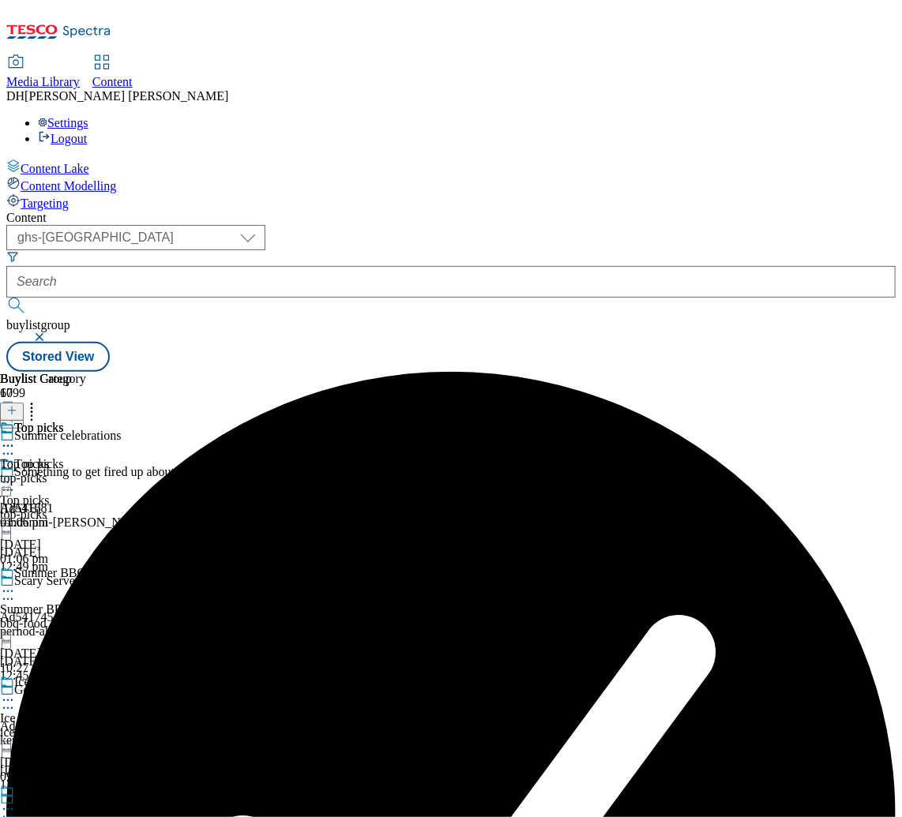
click at [86, 471] on div "top-picks" at bounding box center [43, 478] width 86 height 14
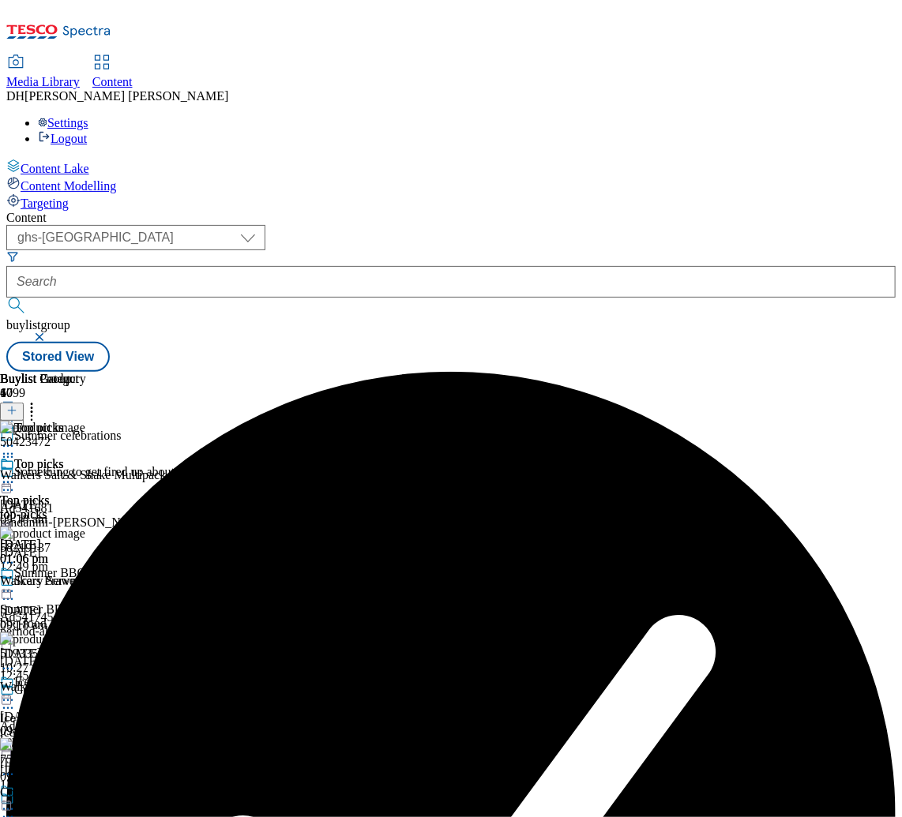
click at [39, 400] on icon at bounding box center [32, 408] width 16 height 16
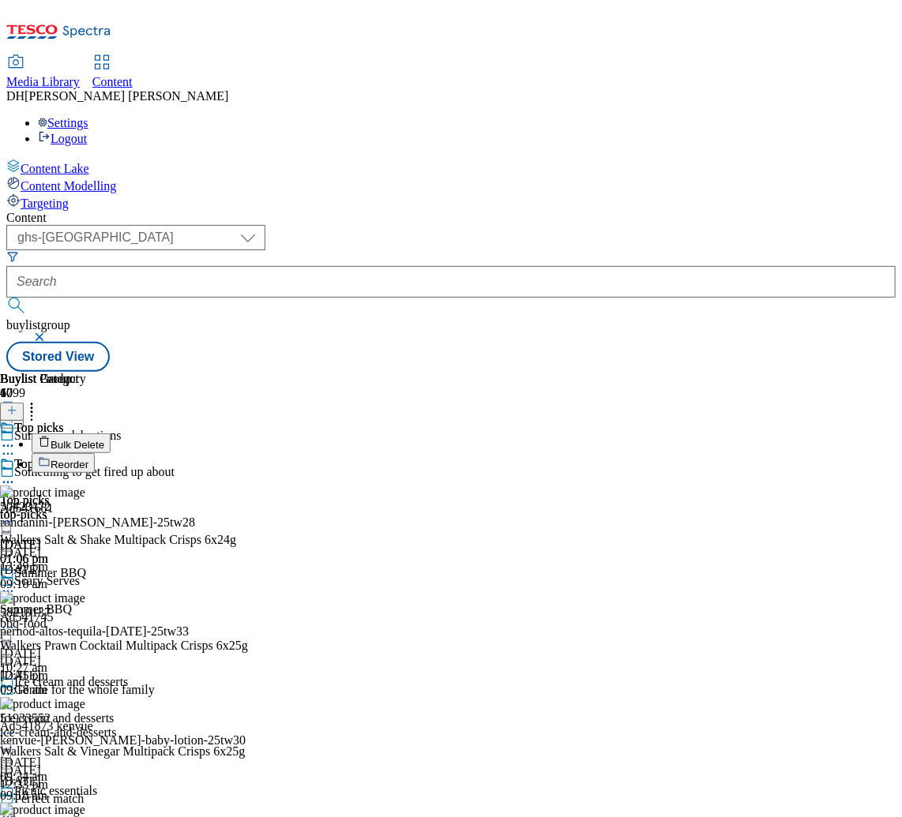
drag, startPoint x: 779, startPoint y: 184, endPoint x: 838, endPoint y: 182, distance: 59.3
click at [318, 372] on div "Buylist Product 40 Bulk Delete Reorder" at bounding box center [159, 422] width 318 height 101
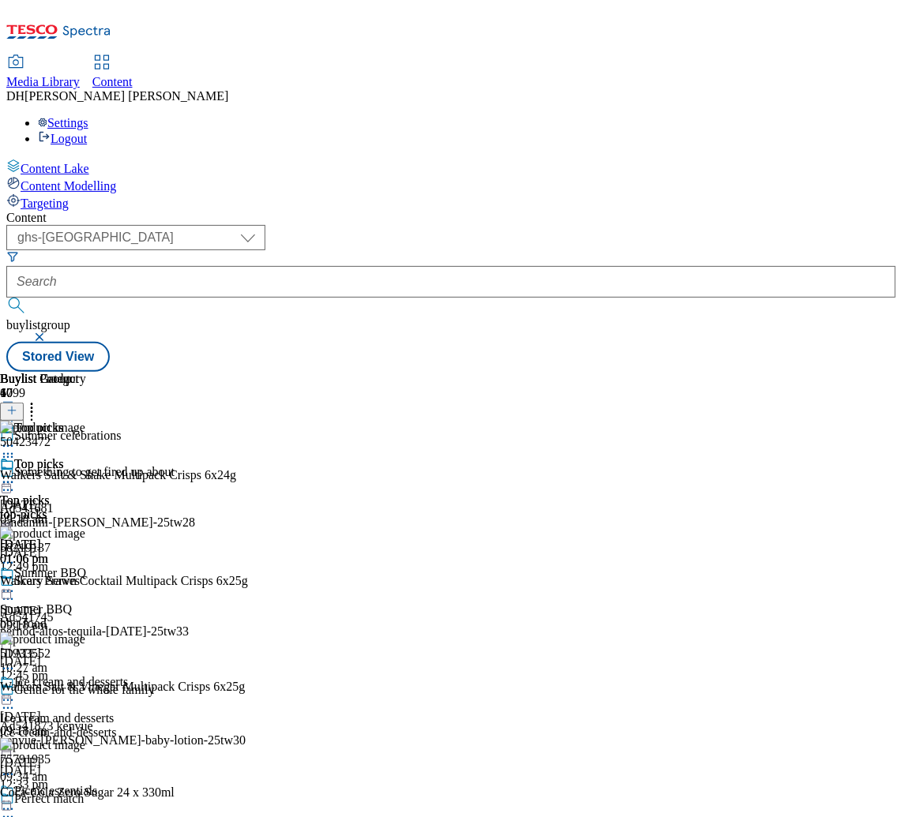
click at [17, 405] on icon at bounding box center [11, 410] width 11 height 11
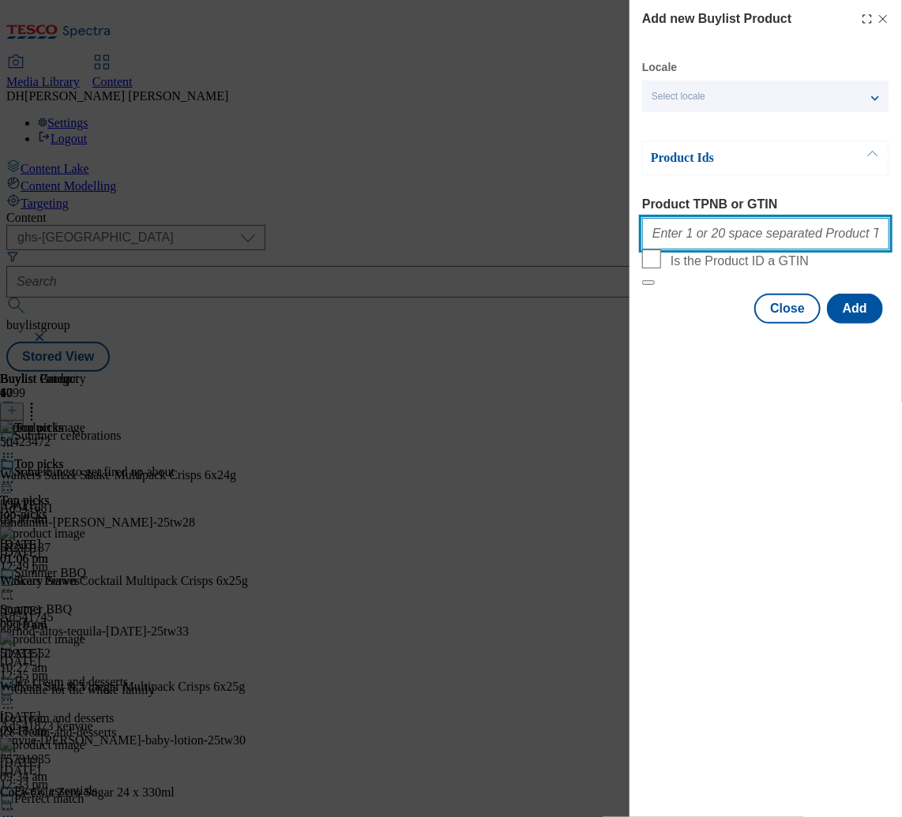
click at [719, 234] on input "Product TPNB or GTIN" at bounding box center [765, 234] width 247 height 32
paste input "50423472 58219137 51933552 50423472 96179483 58219137 51933552 96175850 5512185…"
type input "50423472 58219137 51933552 50423472 96179483 58219137 51933552 96175850 5512185…"
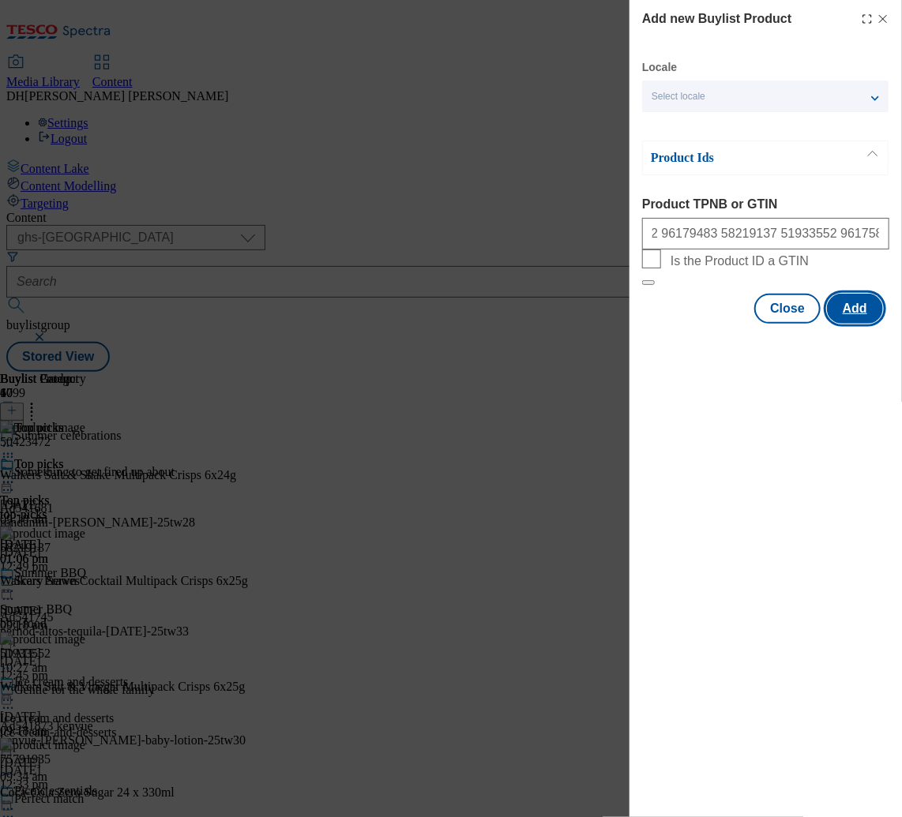
scroll to position [0, 0]
click at [786, 324] on button "Add" at bounding box center [855, 309] width 56 height 30
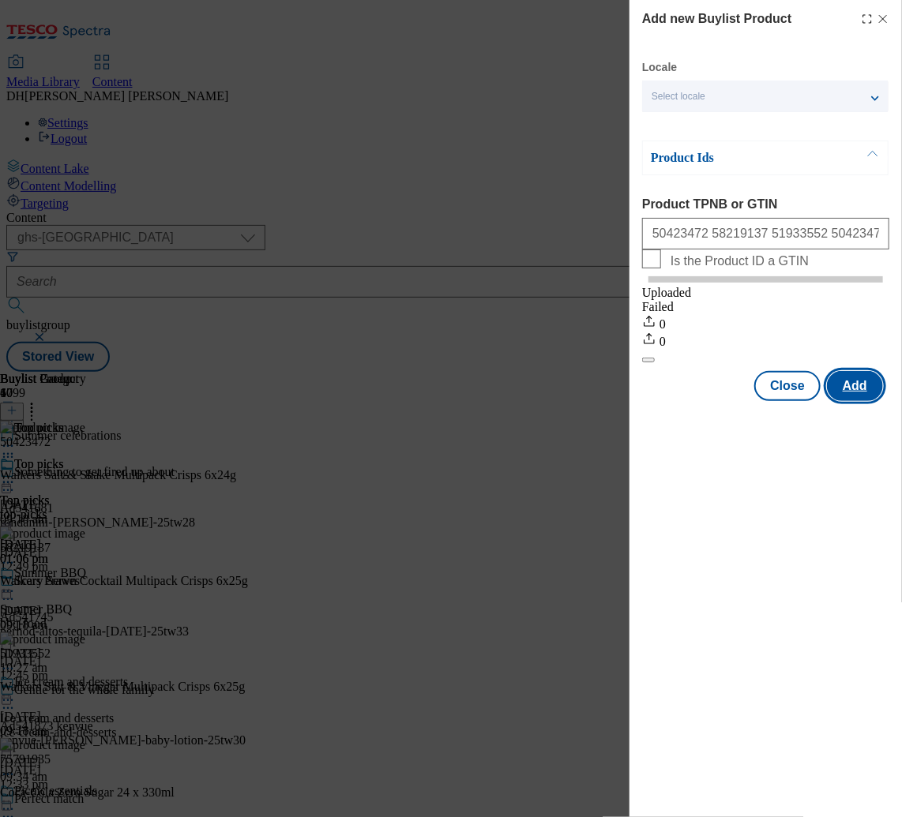
click at [786, 401] on button "Add" at bounding box center [855, 386] width 56 height 30
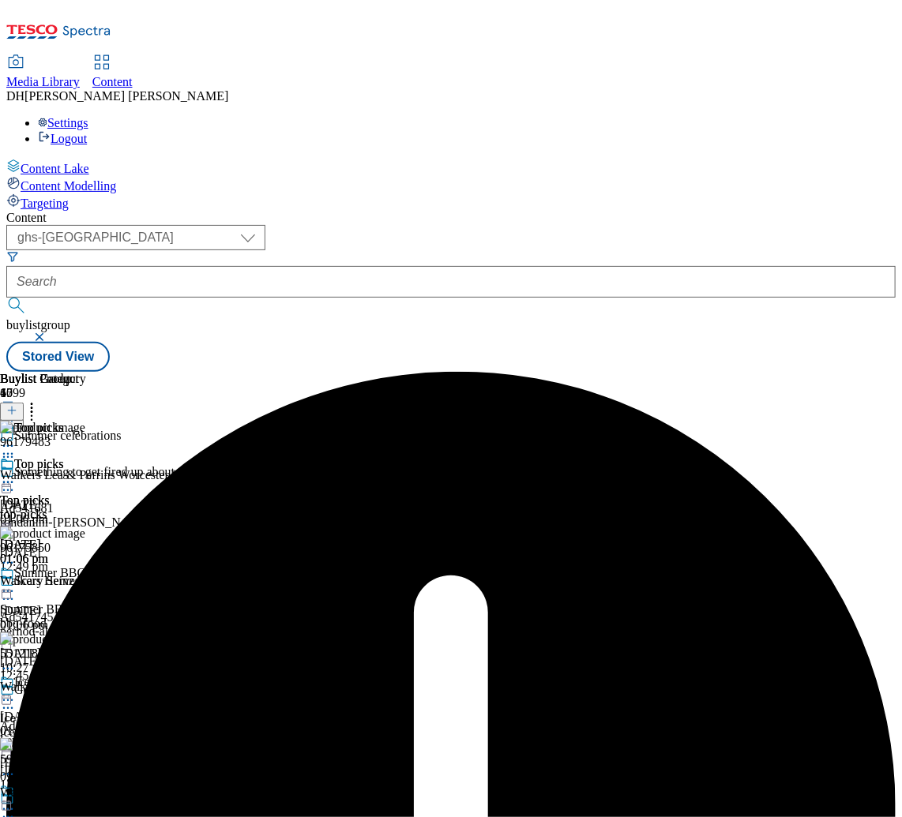
scroll to position [0, 499]
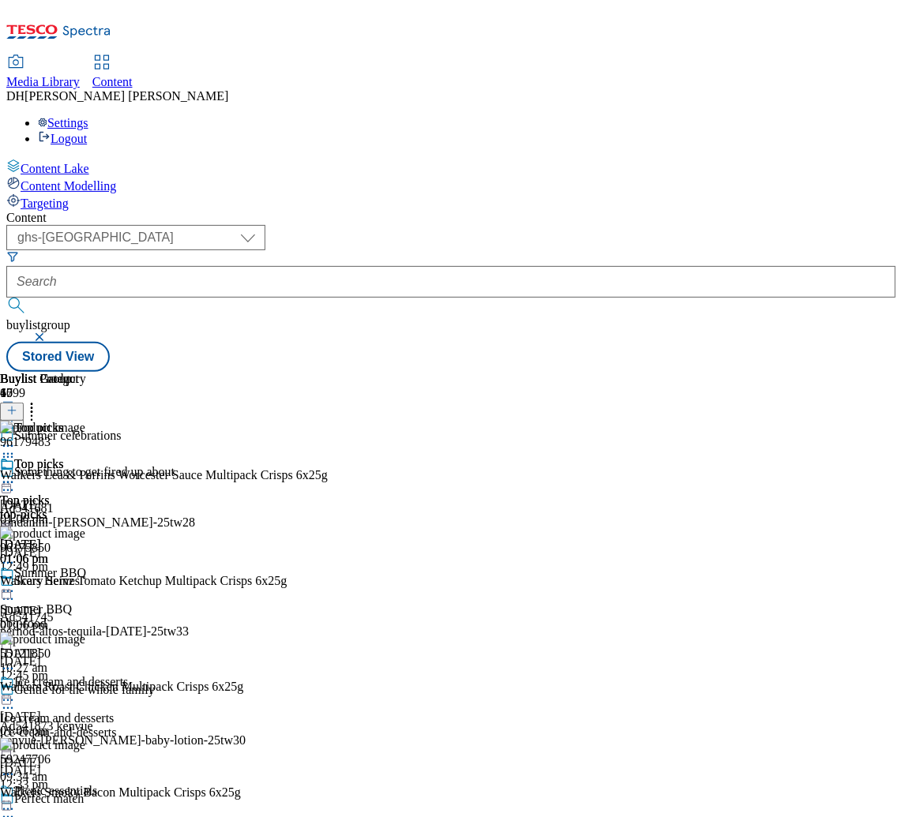
click at [39, 400] on icon at bounding box center [32, 408] width 16 height 16
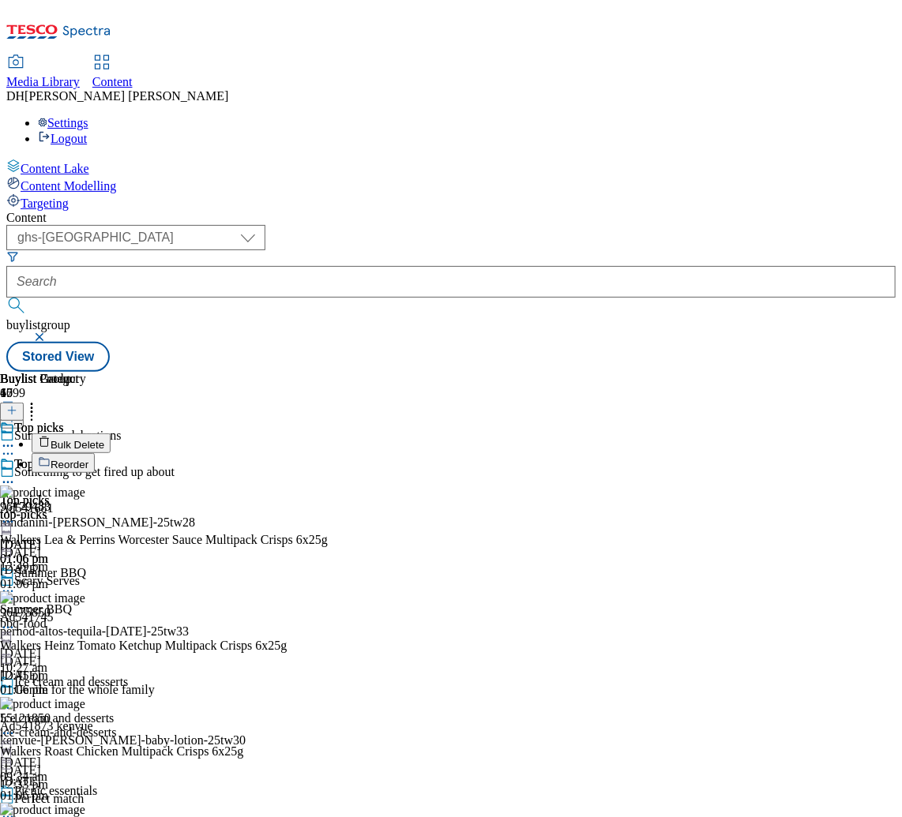
click at [88, 459] on span "Reorder" at bounding box center [70, 465] width 38 height 12
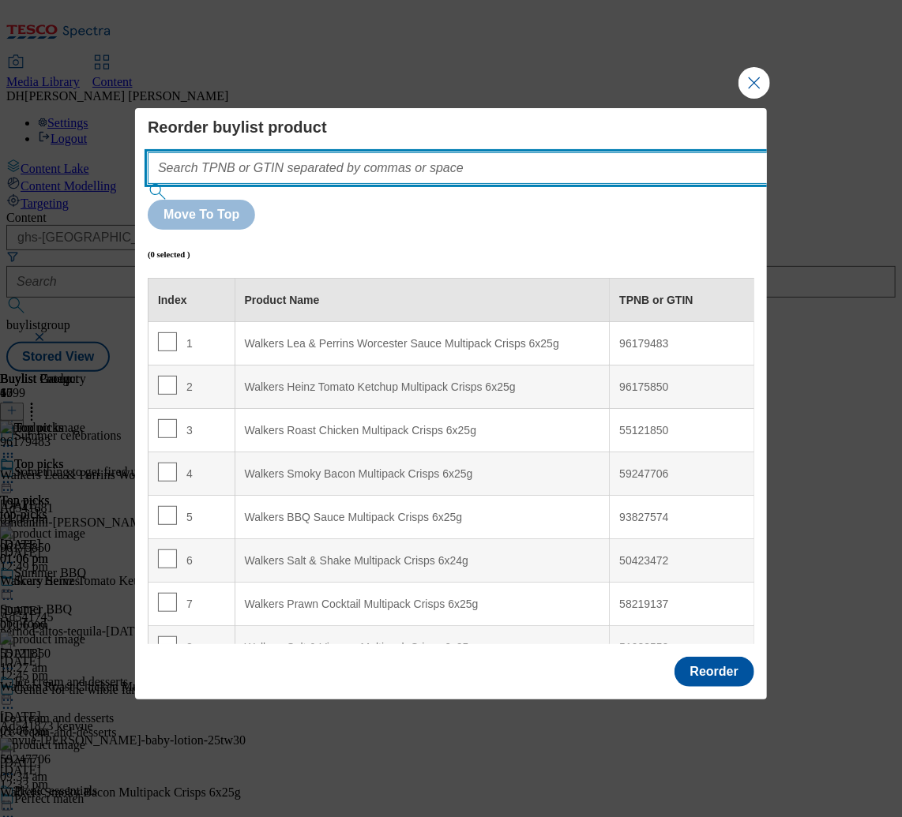
click at [429, 184] on input "Modal" at bounding box center [481, 168] width 667 height 32
paste input "50423472 58219137 51933552 50423472 96179483 58219137 51933552 96175850 5512185…"
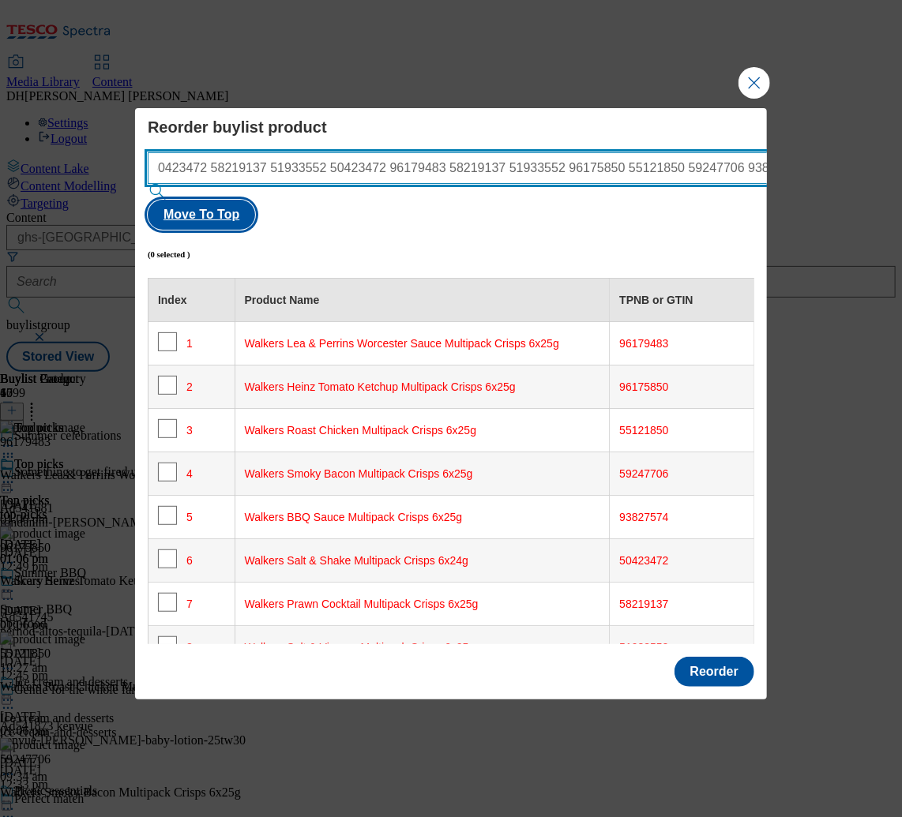
type input "50423472 58219137 51933552 50423472 96179483 58219137 51933552 96175850 5512185…"
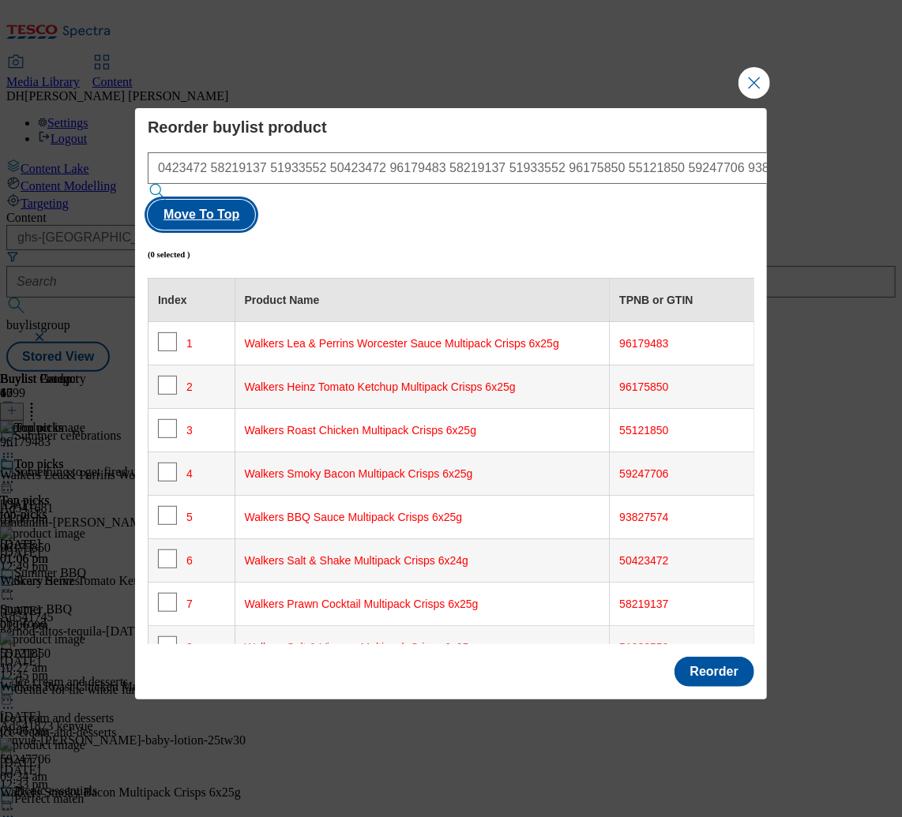
scroll to position [0, 0]
click at [255, 201] on button "Move To Top" at bounding box center [201, 215] width 107 height 30
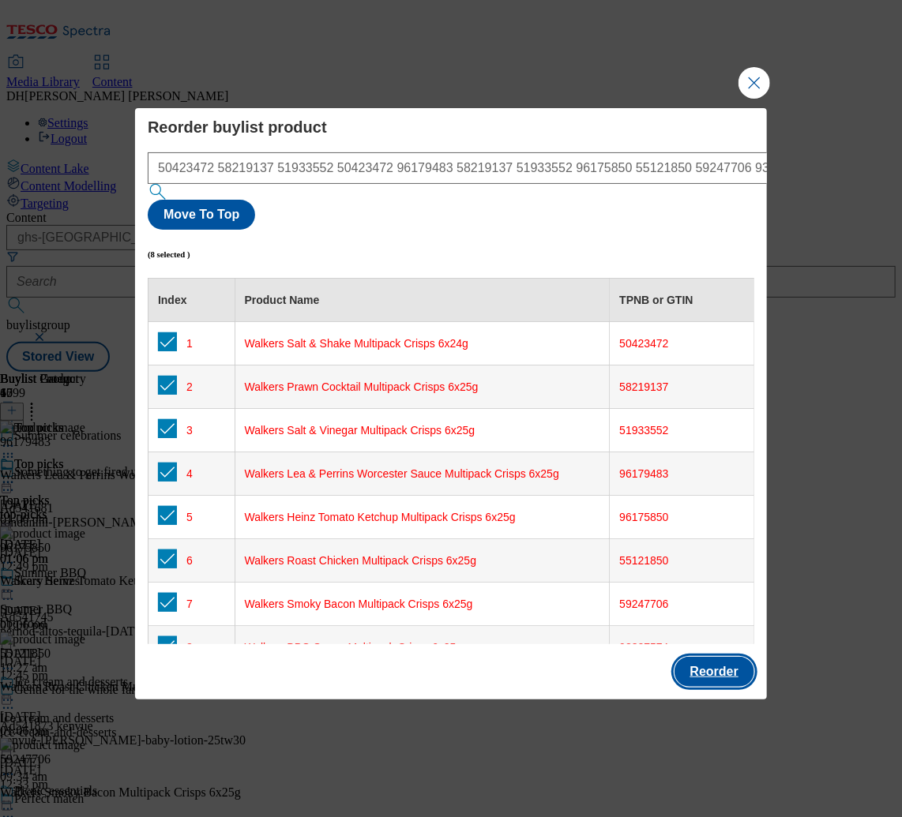
click at [699, 657] on button "Reorder" at bounding box center [714, 672] width 80 height 30
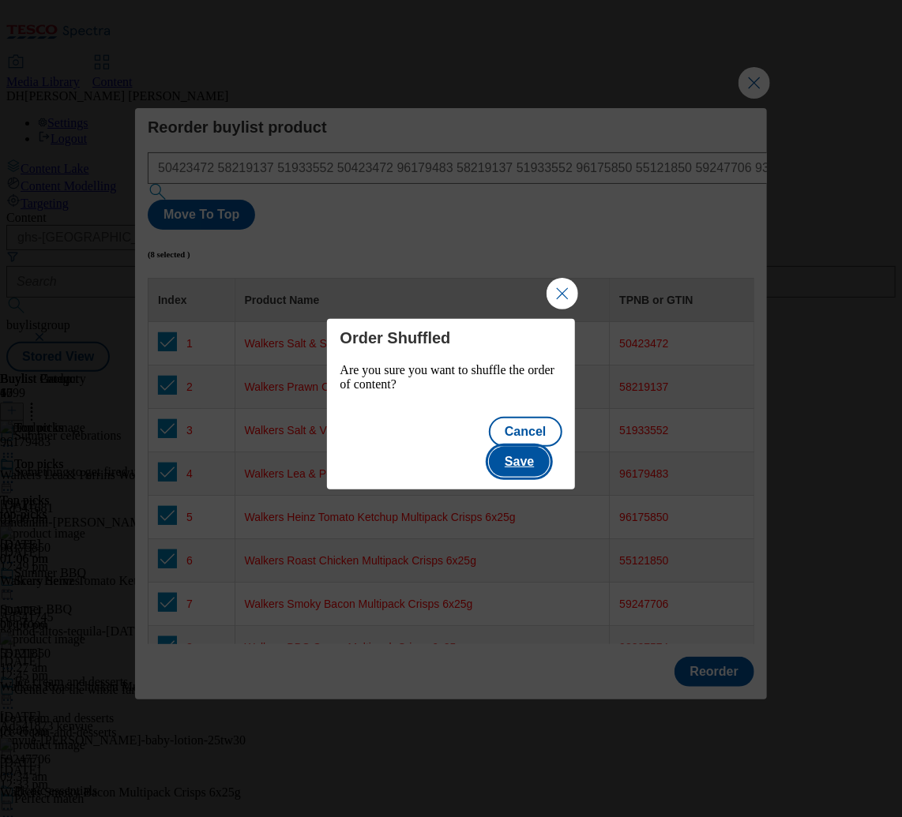
click at [544, 447] on button "Save" at bounding box center [519, 462] width 61 height 30
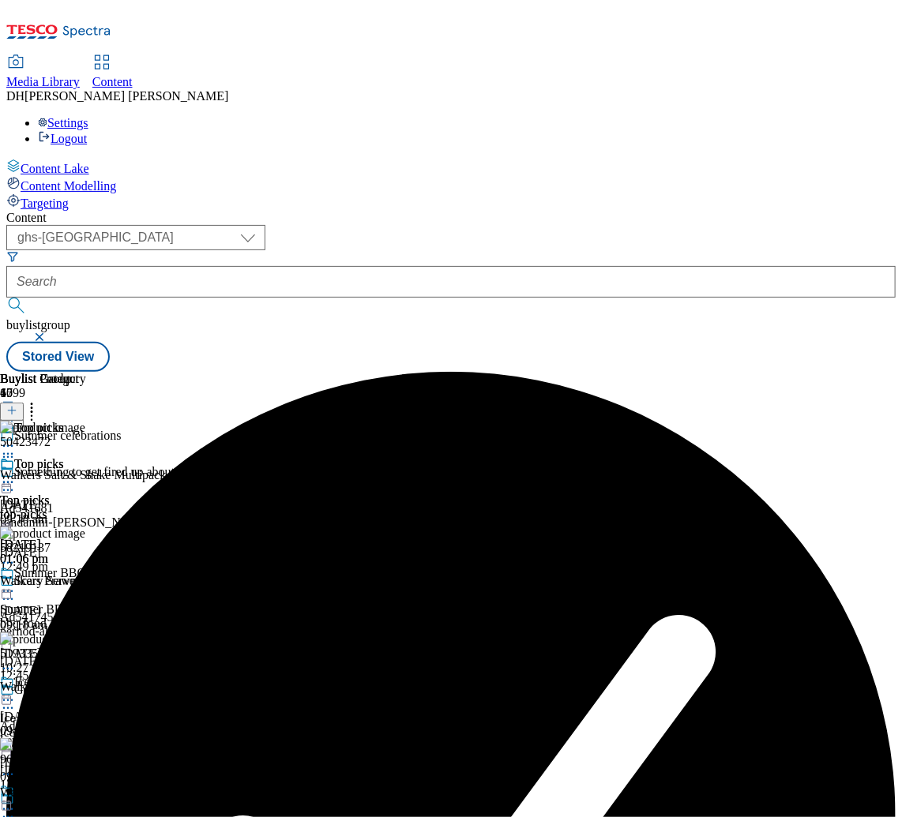
click at [16, 474] on icon at bounding box center [8, 482] width 16 height 16
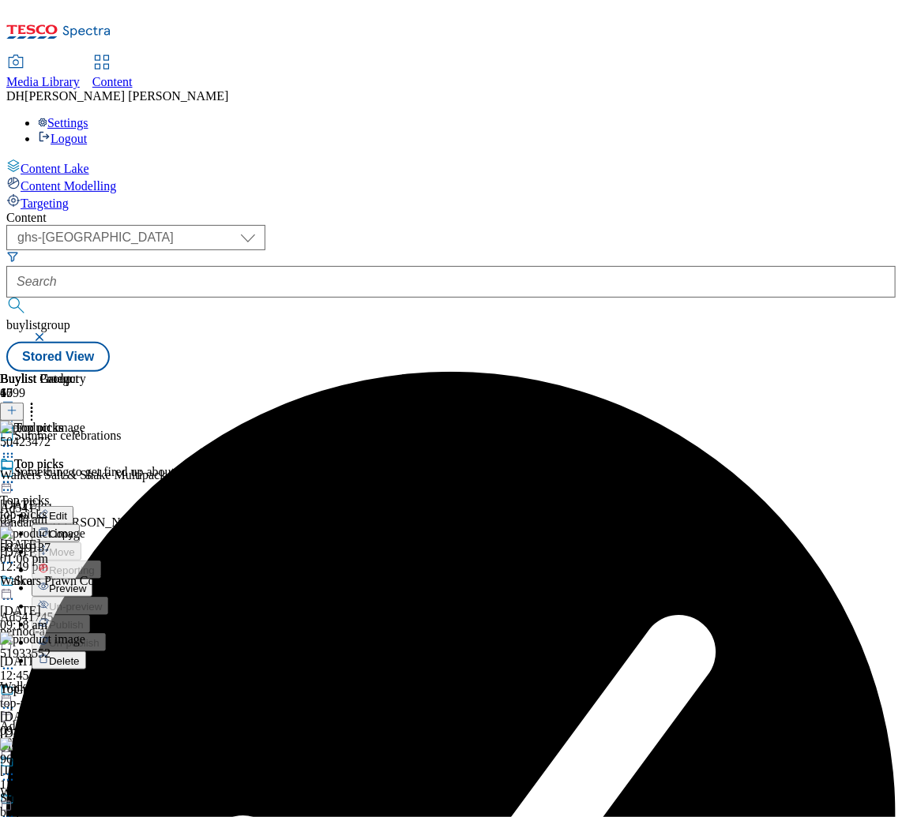
click at [86, 583] on span "Preview" at bounding box center [67, 589] width 37 height 12
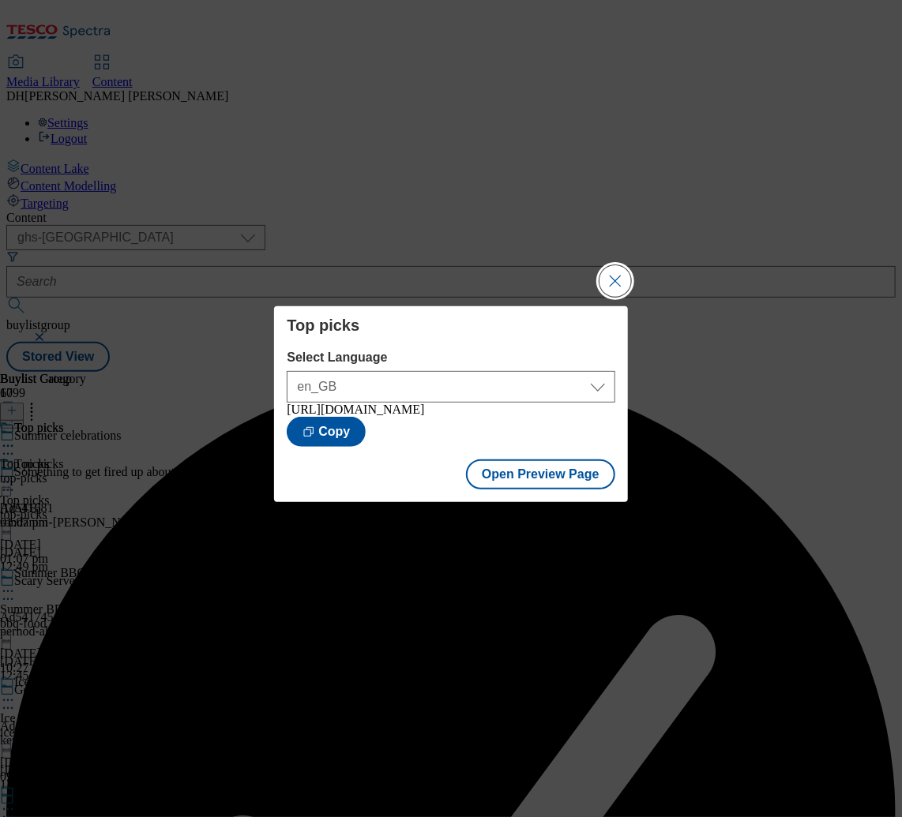
click at [612, 269] on button "Close Modal" at bounding box center [615, 281] width 32 height 32
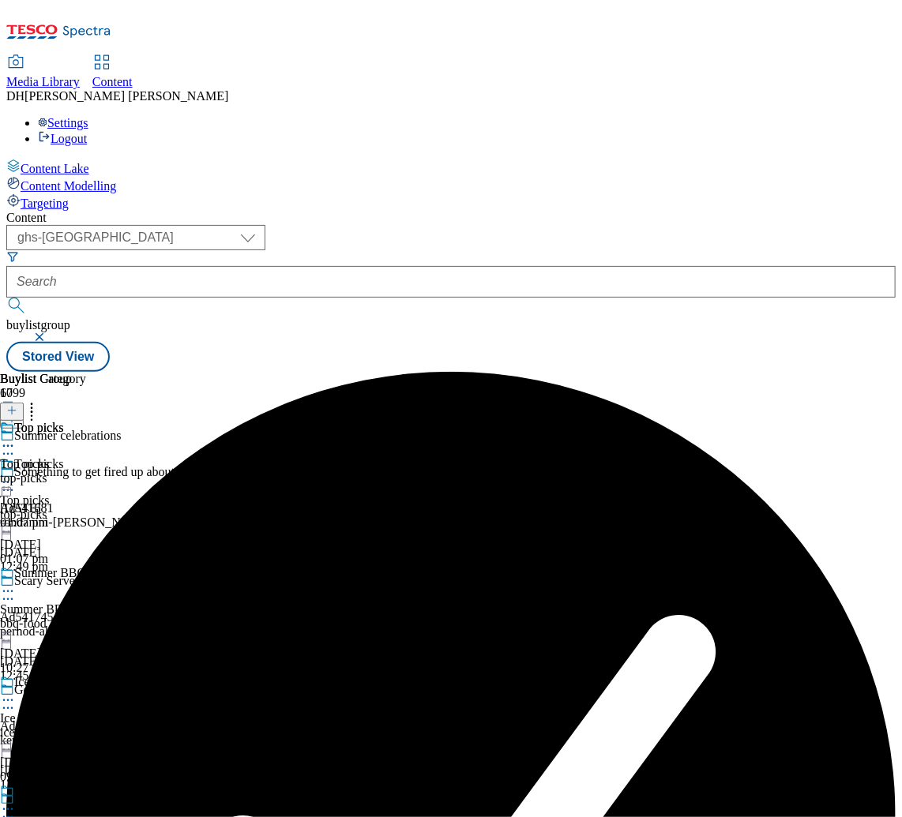
click at [16, 474] on icon at bounding box center [8, 482] width 16 height 16
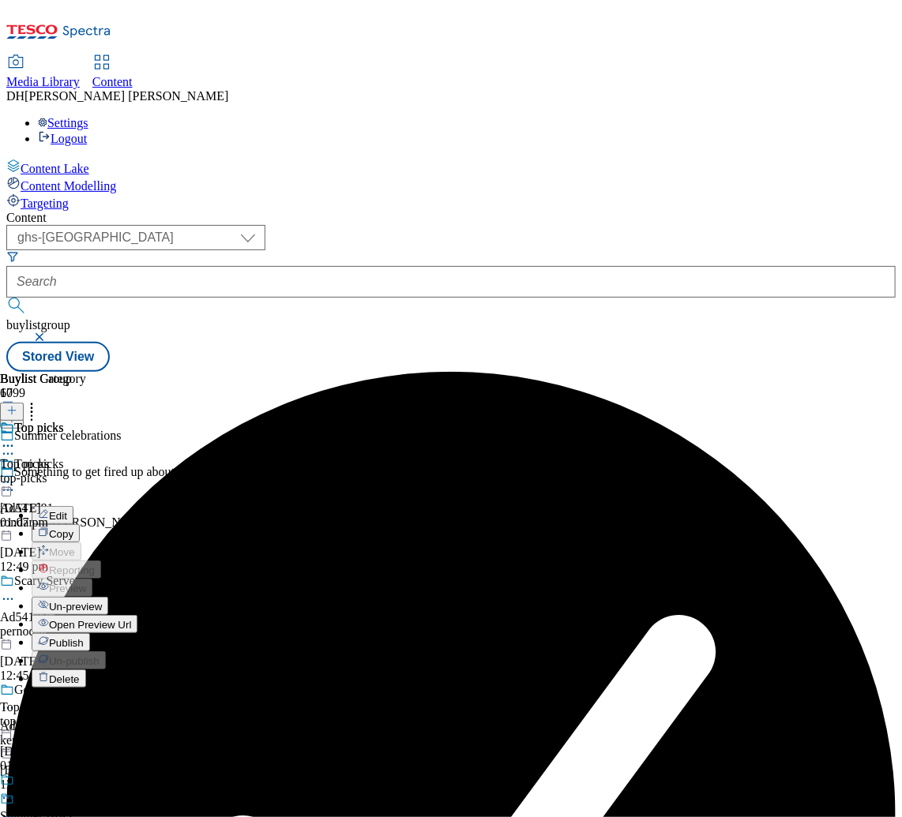
click at [84, 637] on span "Publish" at bounding box center [66, 643] width 35 height 12
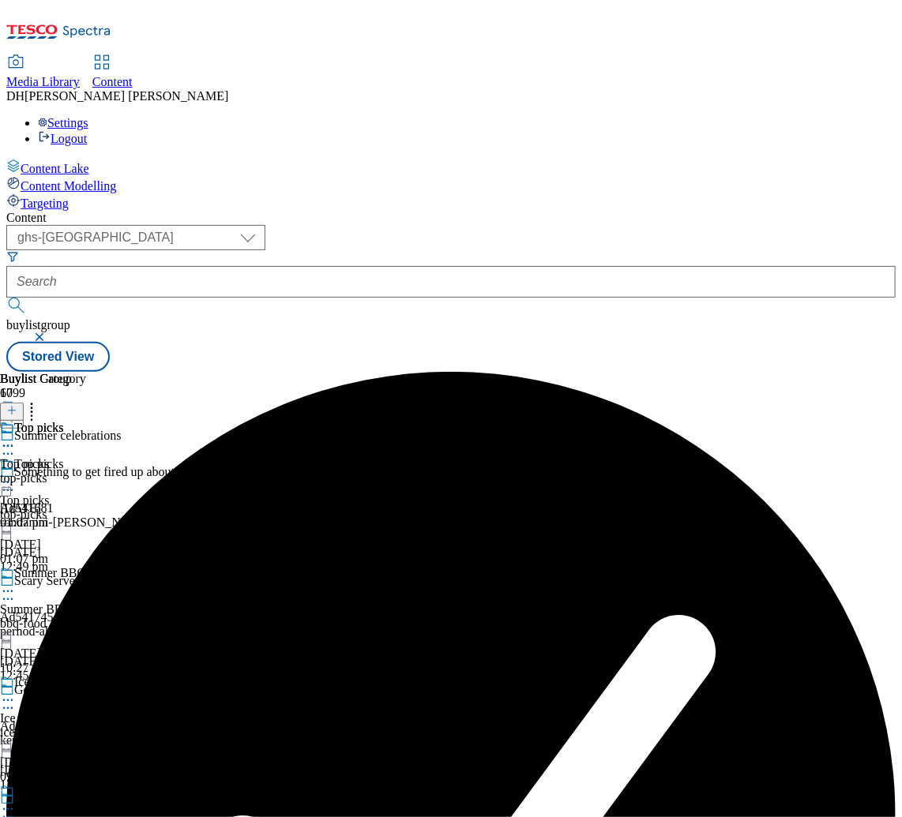
click at [16, 474] on icon at bounding box center [8, 482] width 16 height 16
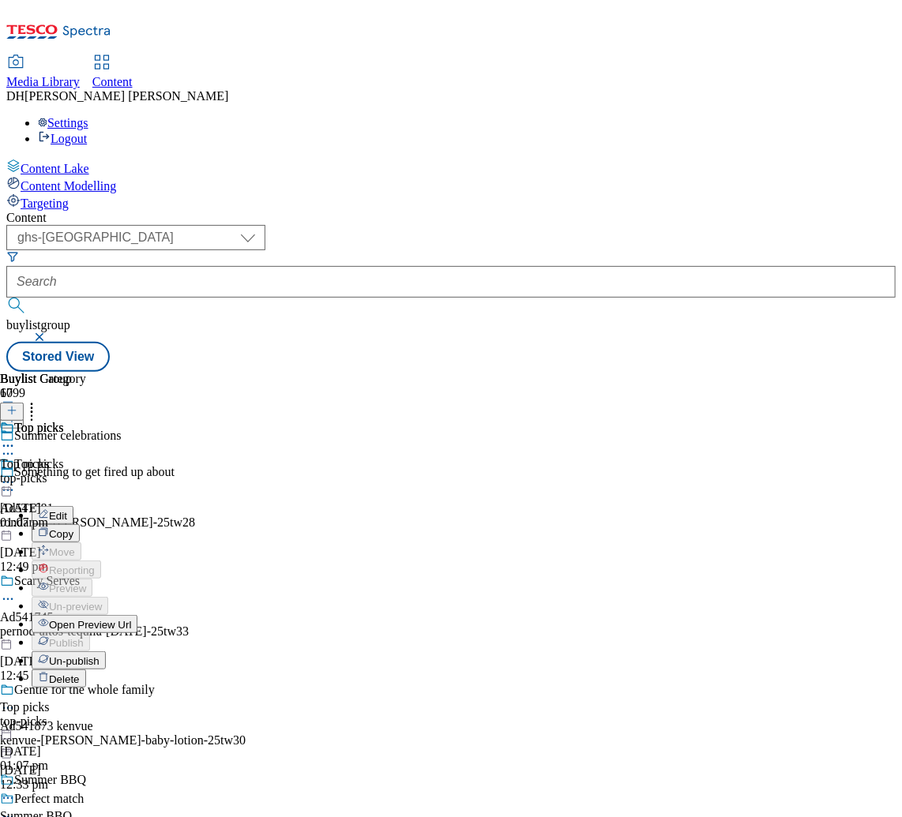
click at [131, 619] on span "Open Preview Url" at bounding box center [90, 625] width 82 height 12
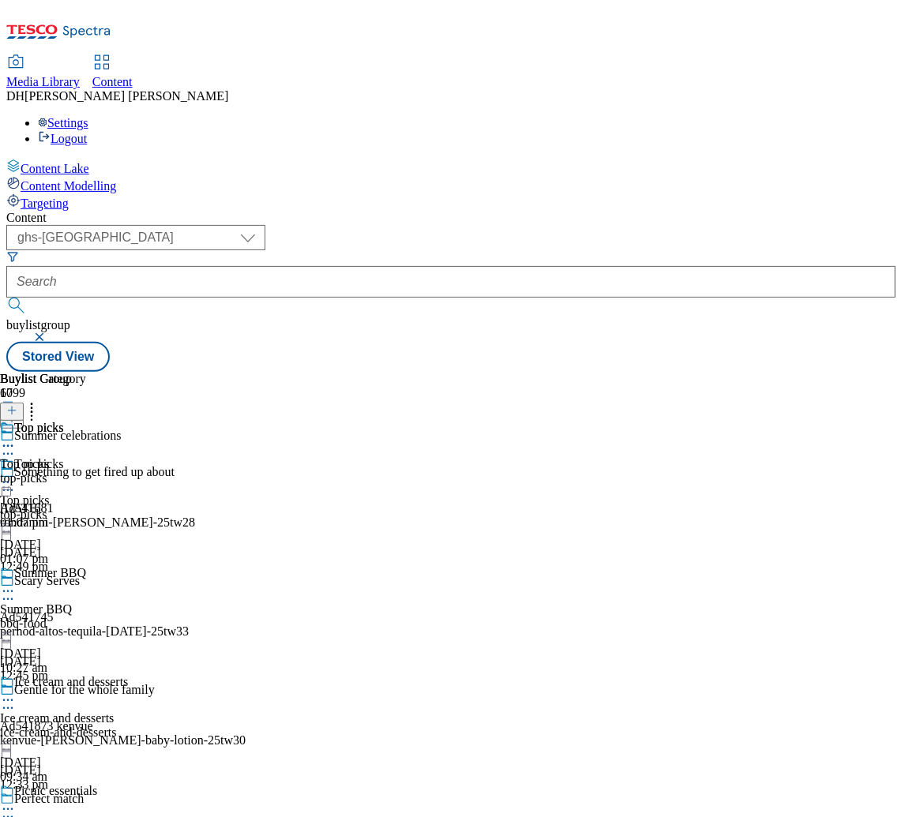
click at [16, 474] on icon at bounding box center [8, 482] width 16 height 16
click at [86, 530] on div "Top picks Top picks top-picks [DATE] 01:07 pm" at bounding box center [43, 475] width 86 height 109
